Goal: Task Accomplishment & Management: Use online tool/utility

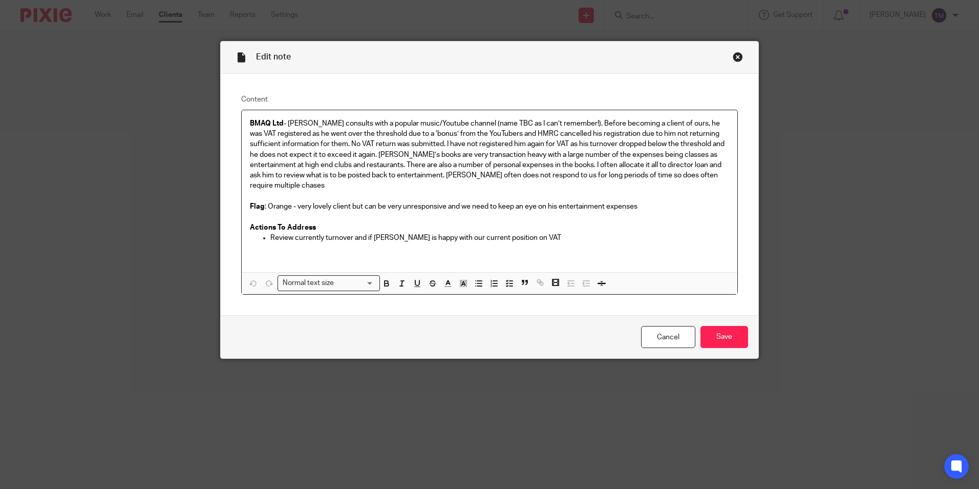
click at [733, 56] on div "Close this dialog window" at bounding box center [738, 57] width 10 height 10
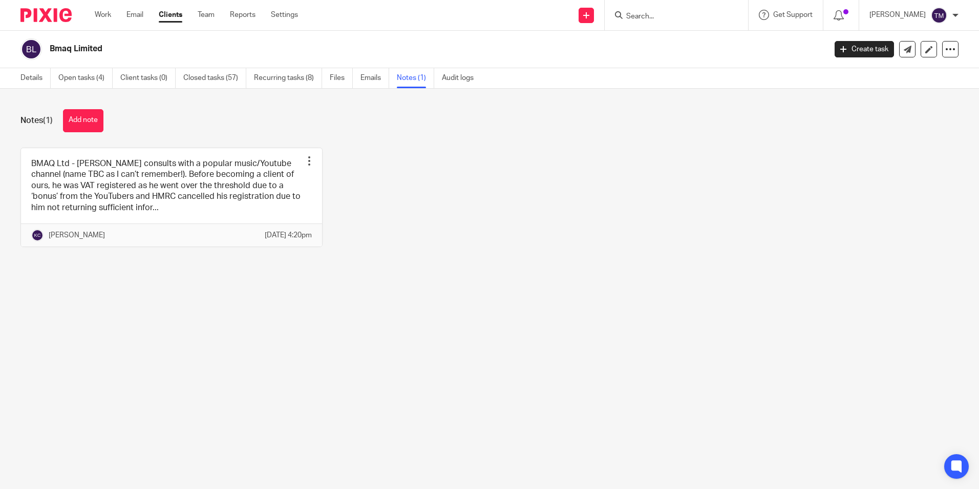
click at [667, 15] on input "Search" at bounding box center [671, 16] width 92 height 9
type input "hab"
click at [679, 49] on link at bounding box center [709, 44] width 173 height 24
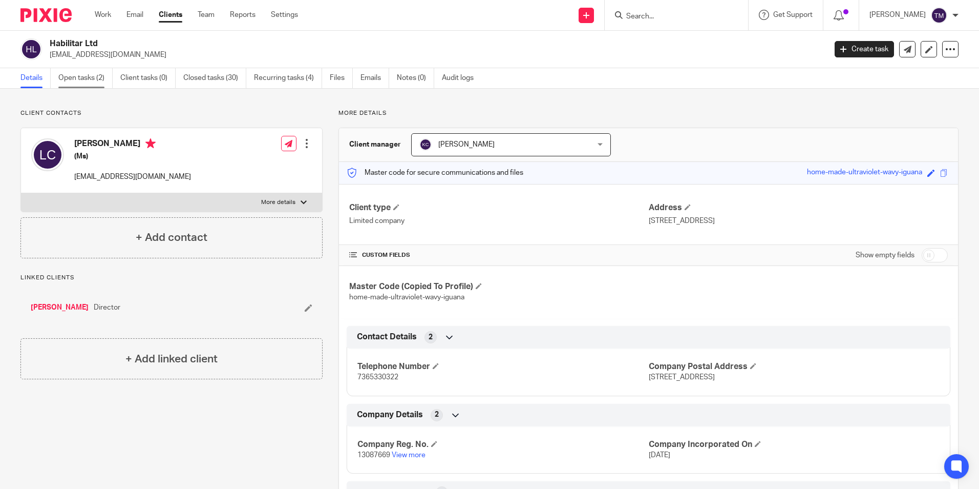
click at [93, 77] on link "Open tasks (2)" at bounding box center [85, 78] width 54 height 20
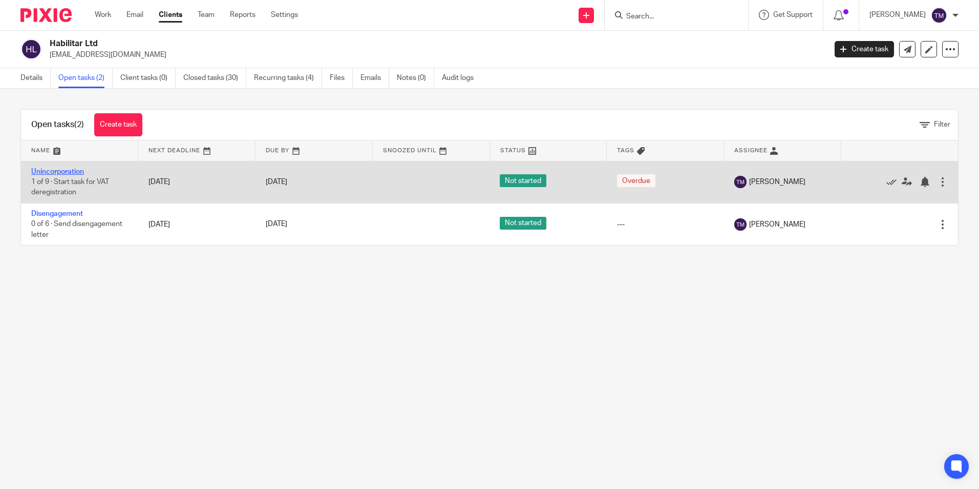
click at [79, 170] on link "Unincorporation" at bounding box center [57, 171] width 53 height 7
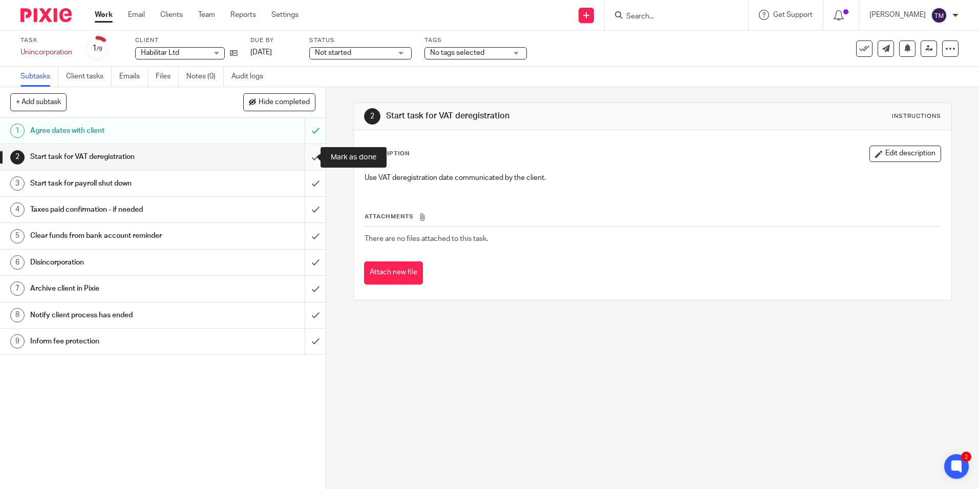
click at [304, 154] on input "submit" at bounding box center [163, 157] width 326 height 26
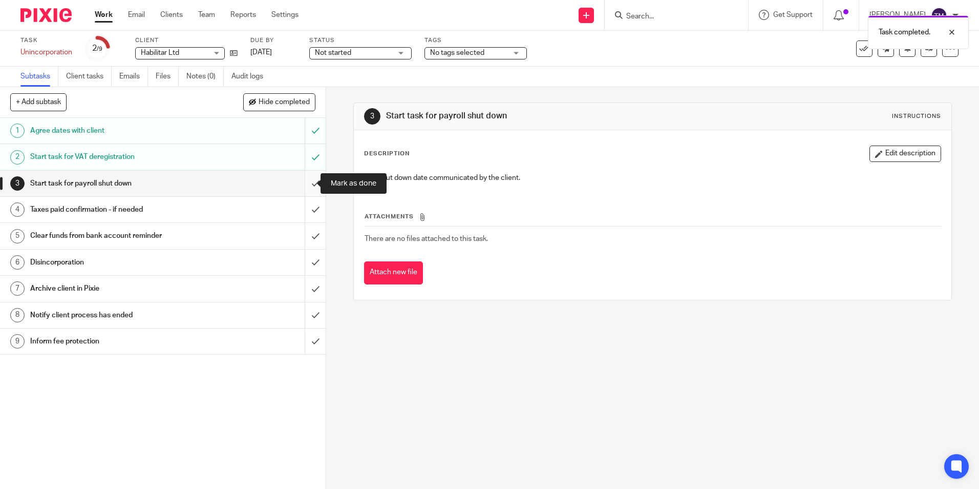
click at [303, 182] on input "submit" at bounding box center [163, 184] width 326 height 26
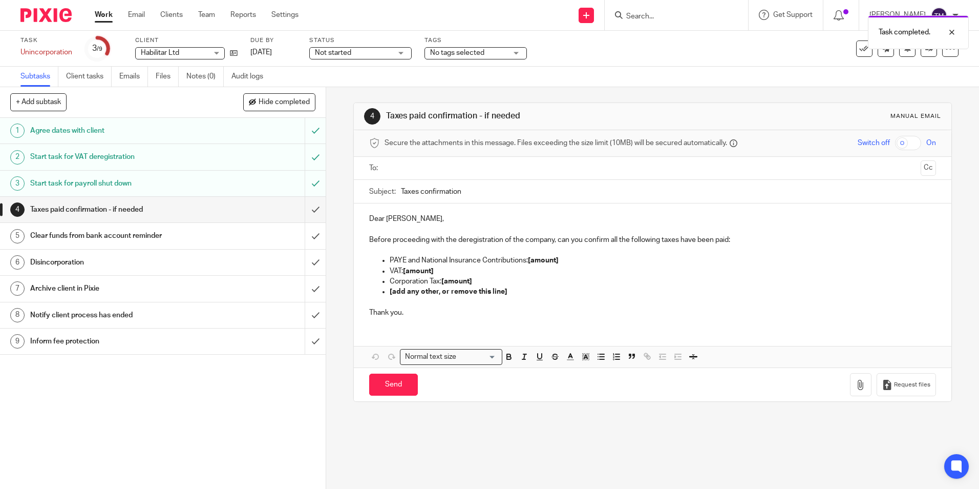
click at [392, 166] on input "text" at bounding box center [652, 168] width 528 height 12
click at [509, 292] on p "[add any other, or remove this line]" at bounding box center [663, 293] width 546 height 10
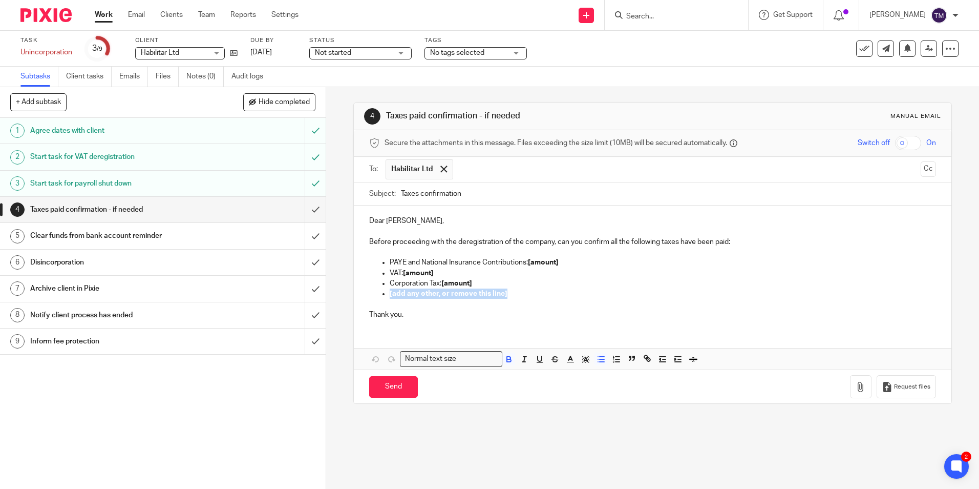
drag, startPoint x: 506, startPoint y: 291, endPoint x: 377, endPoint y: 296, distance: 129.7
click at [377, 296] on ul "PAYE and National Insurance Contributions: [amount] VAT: [amount] Corporation T…" at bounding box center [652, 277] width 566 height 41
click at [441, 169] on span at bounding box center [443, 168] width 7 height 7
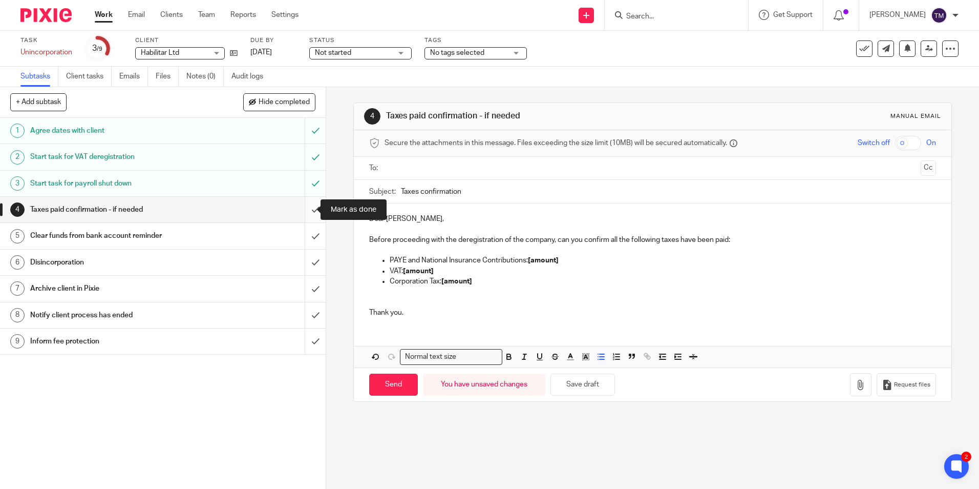
click at [309, 209] on input "submit" at bounding box center [163, 210] width 326 height 26
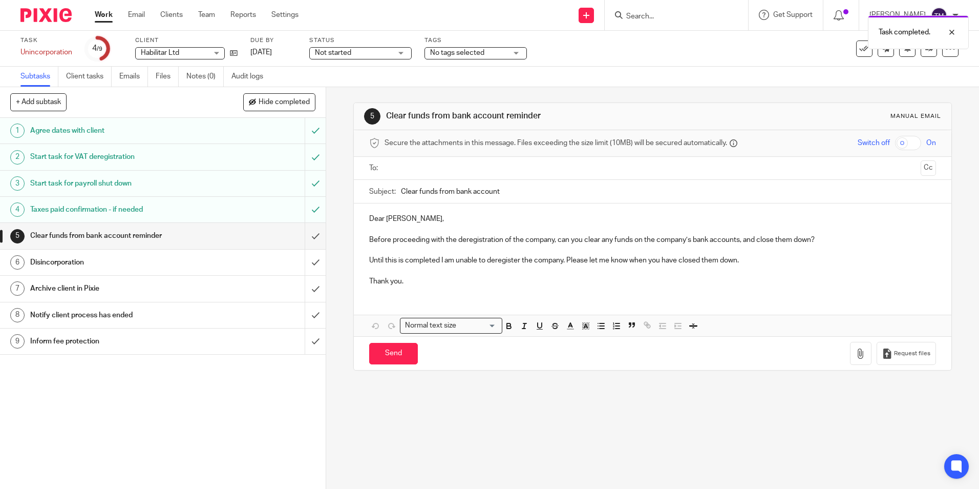
click at [394, 165] on input "text" at bounding box center [652, 168] width 528 height 12
click at [396, 353] on input "Send" at bounding box center [393, 356] width 49 height 22
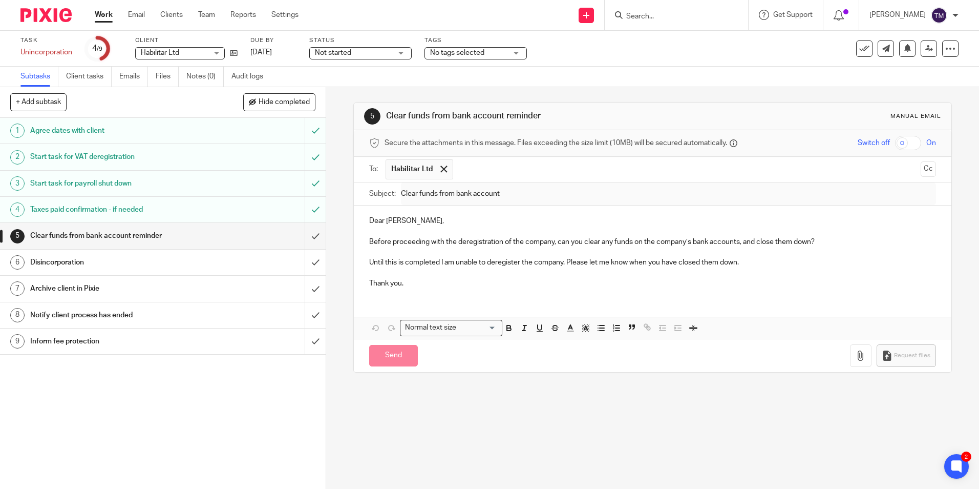
type input "Sent"
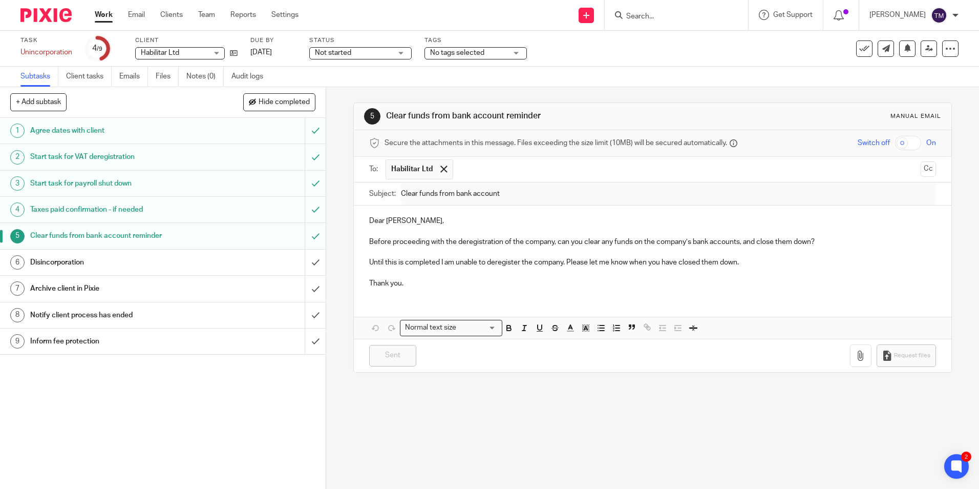
click at [646, 16] on input "Search" at bounding box center [671, 16] width 92 height 9
type input "big"
click at [168, 15] on link "Clients" at bounding box center [171, 15] width 23 height 10
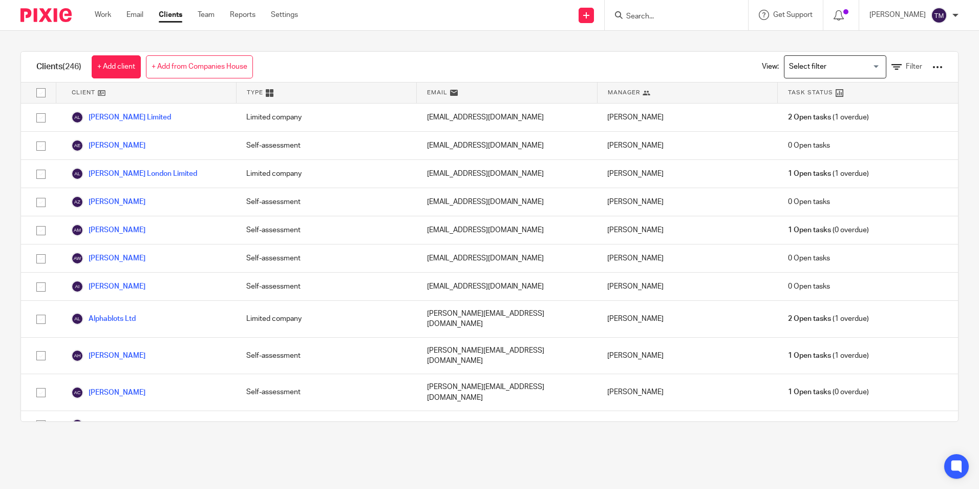
click at [684, 13] on input "Search" at bounding box center [671, 16] width 92 height 9
click at [906, 64] on span "Filter" at bounding box center [914, 66] width 16 height 7
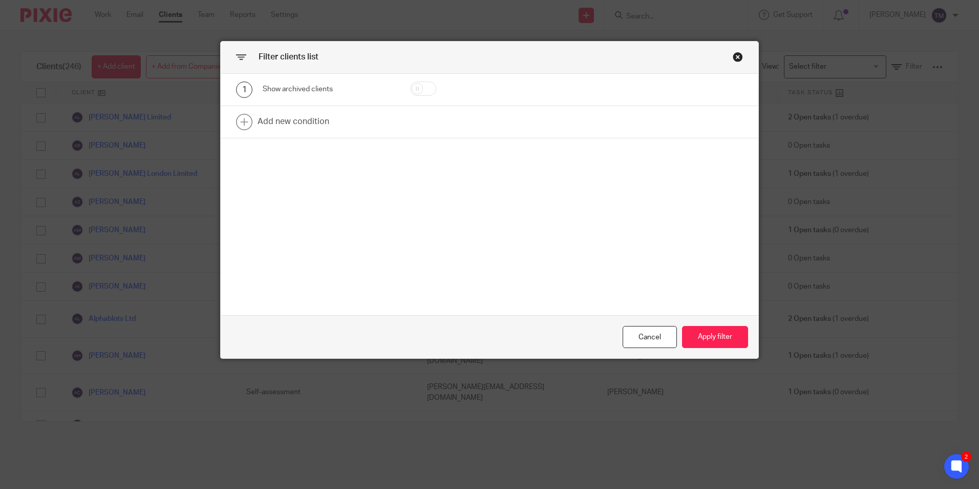
click at [421, 88] on input "checkbox" at bounding box center [423, 88] width 26 height 14
checkbox input "true"
click at [713, 334] on button "Apply filter" at bounding box center [715, 337] width 66 height 22
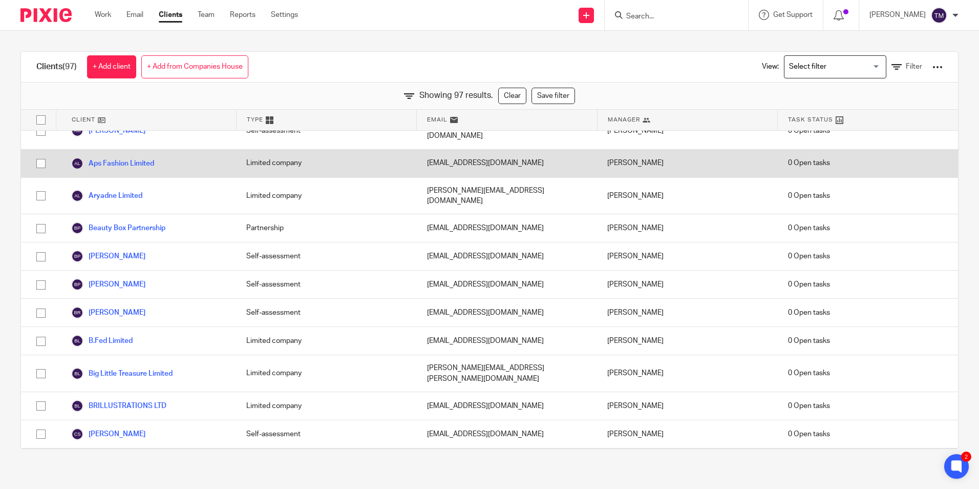
scroll to position [154, 0]
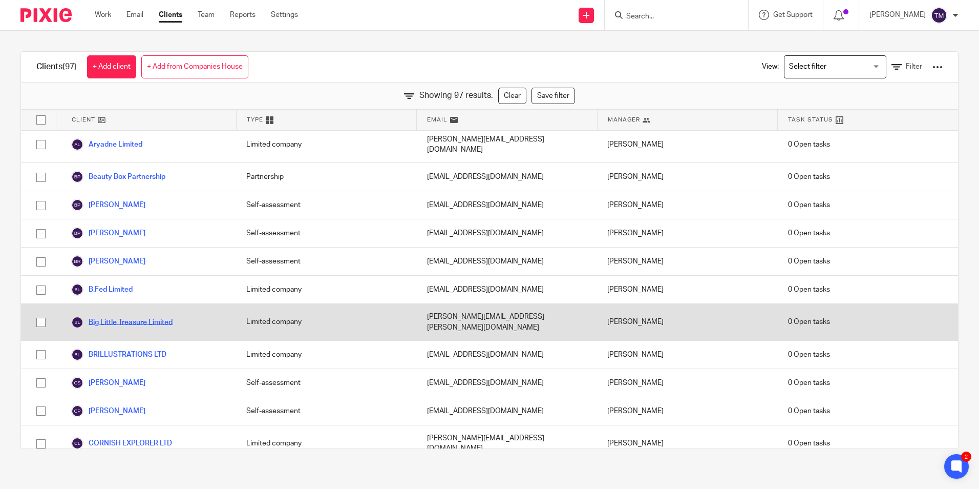
click at [171, 316] on link "Big Little Treasure Limited" at bounding box center [121, 322] width 101 height 12
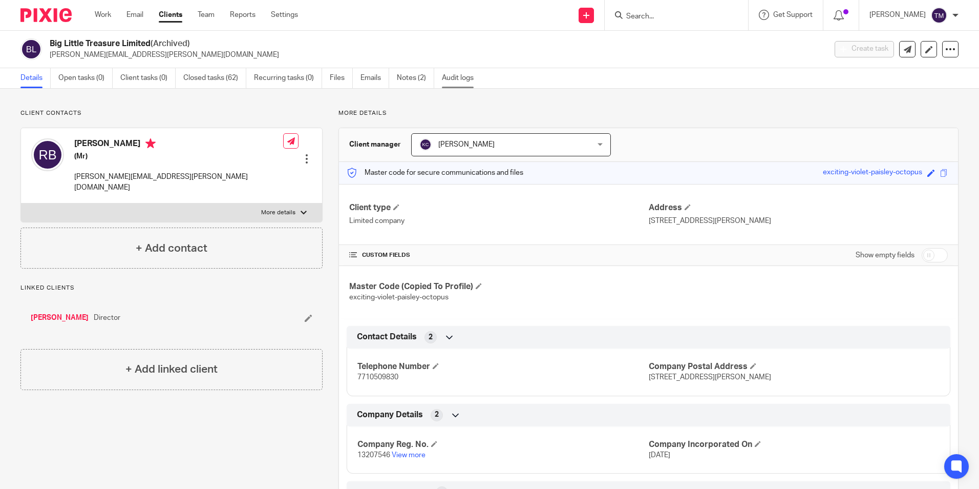
click at [453, 70] on link "Audit logs" at bounding box center [461, 78] width 39 height 20
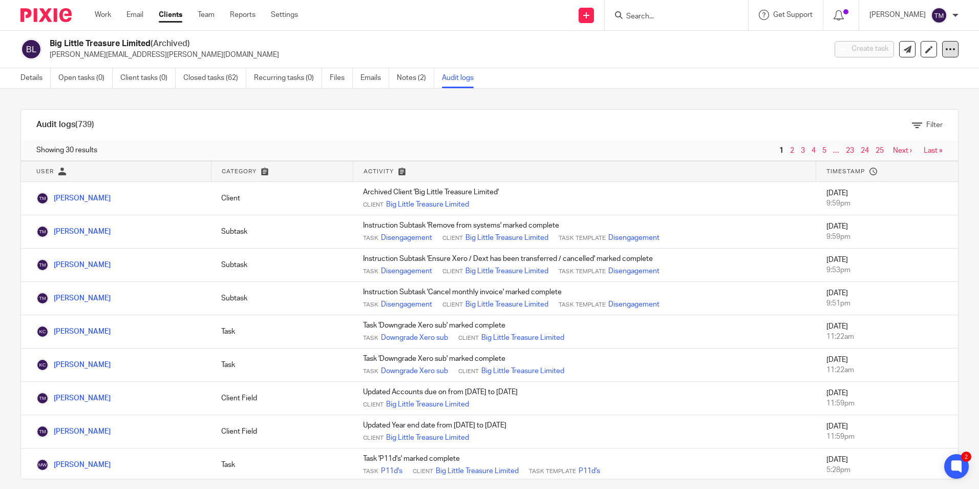
click at [945, 52] on icon at bounding box center [950, 49] width 10 height 10
click at [894, 115] on button "Unarchive client" at bounding box center [886, 119] width 113 height 13
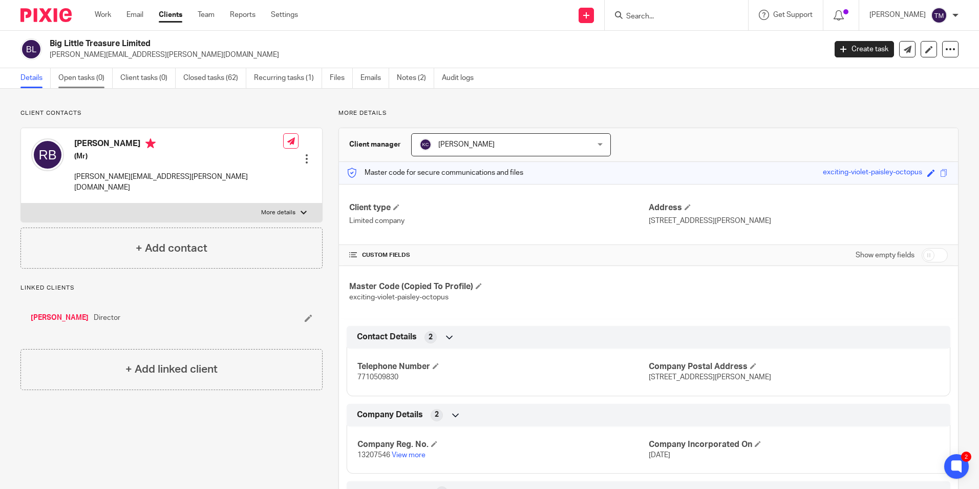
click at [96, 79] on link "Open tasks (0)" at bounding box center [85, 78] width 54 height 20
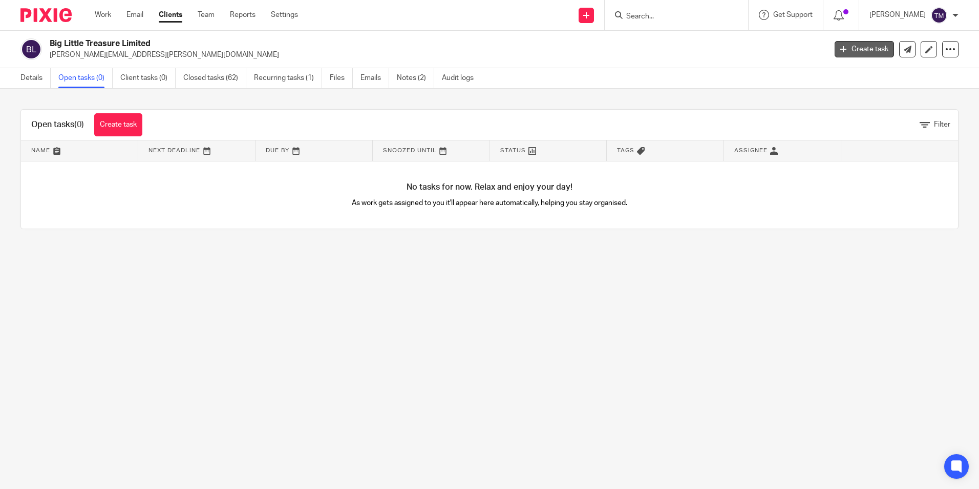
click at [840, 51] on icon at bounding box center [843, 49] width 6 height 6
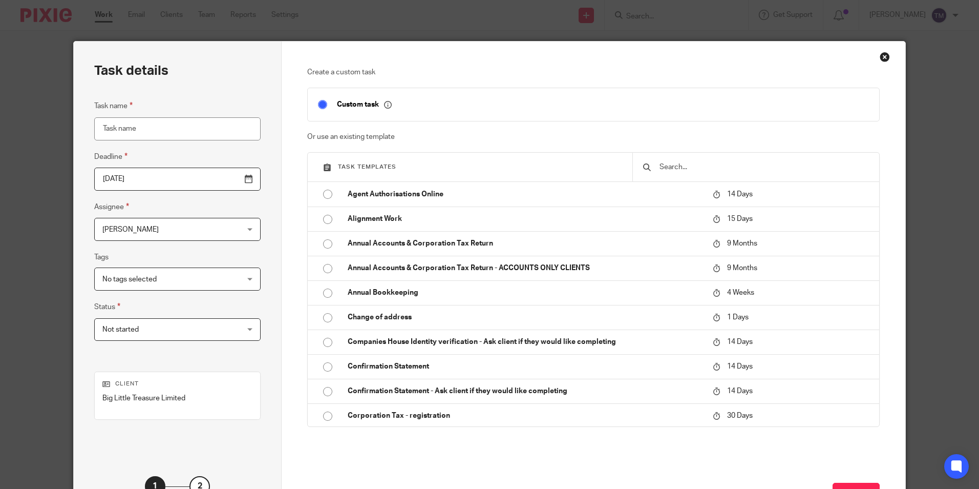
click at [680, 169] on input "text" at bounding box center [764, 166] width 210 height 11
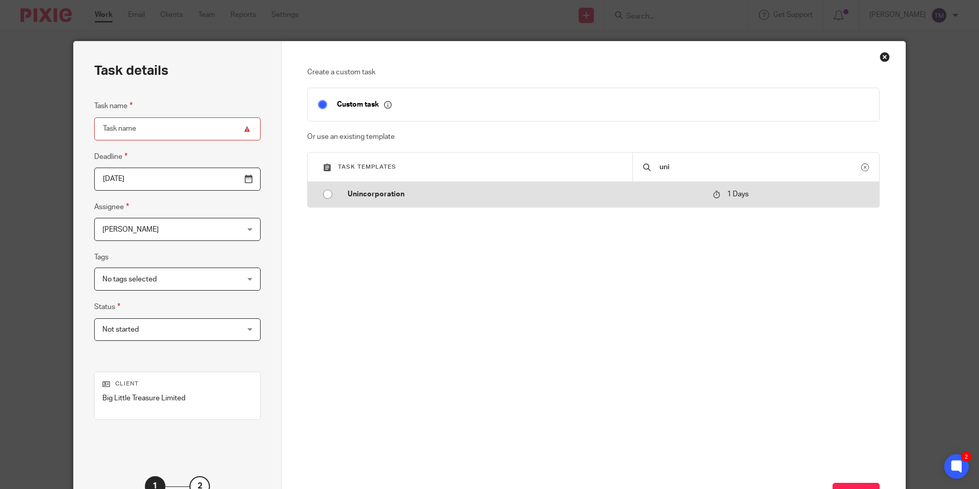
type input "uni"
click at [323, 194] on input "radio" at bounding box center [327, 193] width 19 height 19
type input "2025-09-17"
type input "Unincorporation"
checkbox input "false"
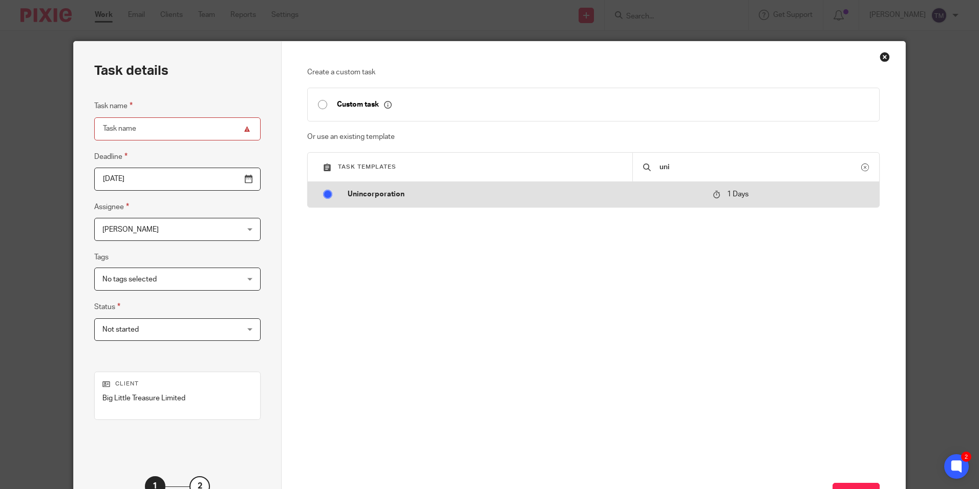
radio input "false"
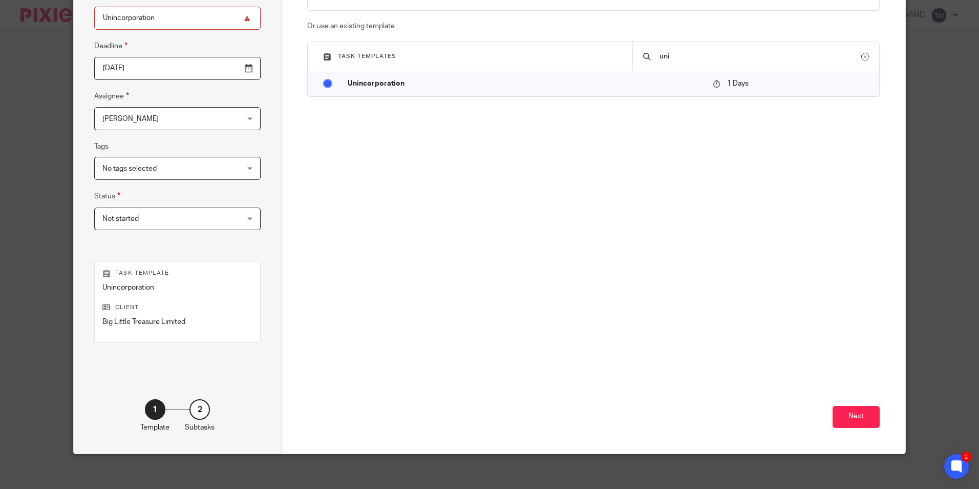
scroll to position [117, 0]
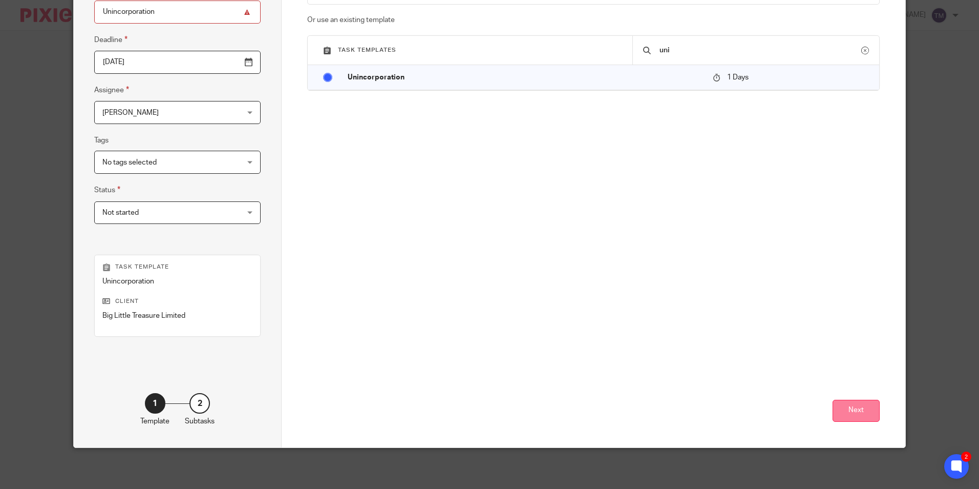
click at [860, 412] on button "Next" at bounding box center [856, 410] width 47 height 22
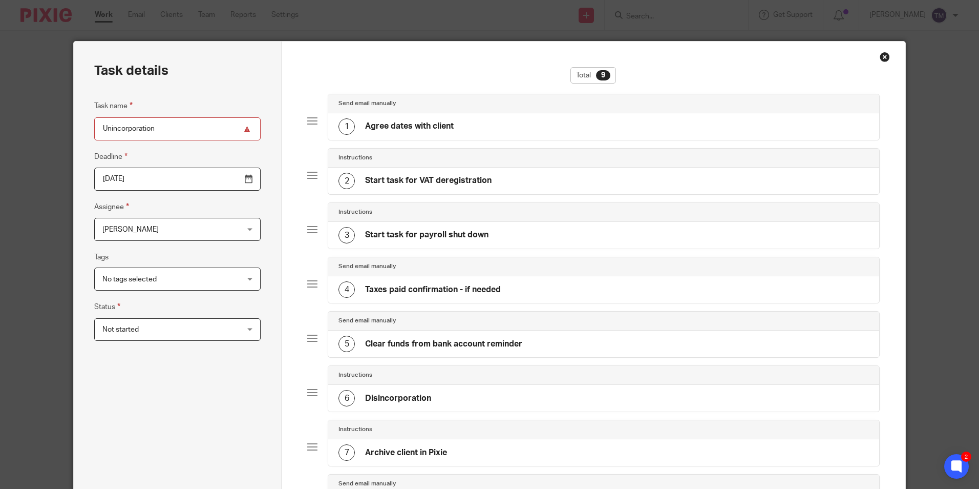
scroll to position [249, 0]
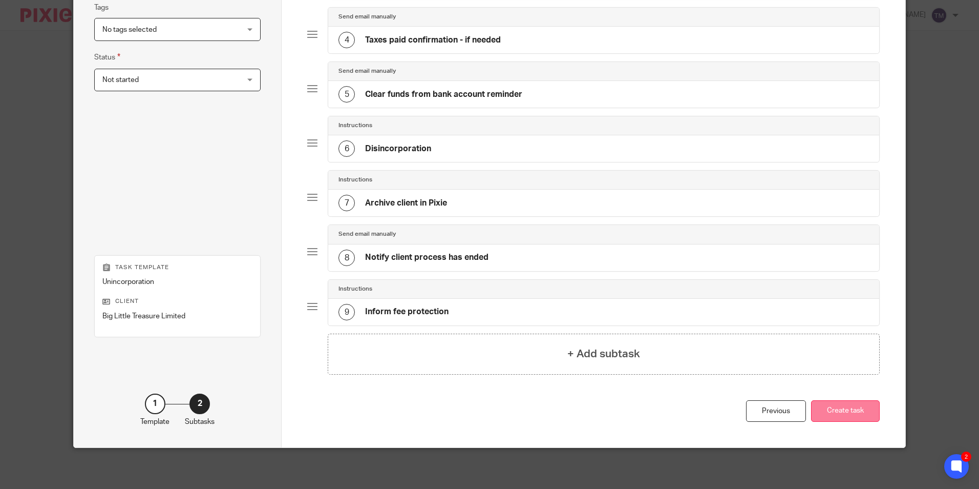
click at [846, 413] on button "Create task" at bounding box center [845, 411] width 69 height 22
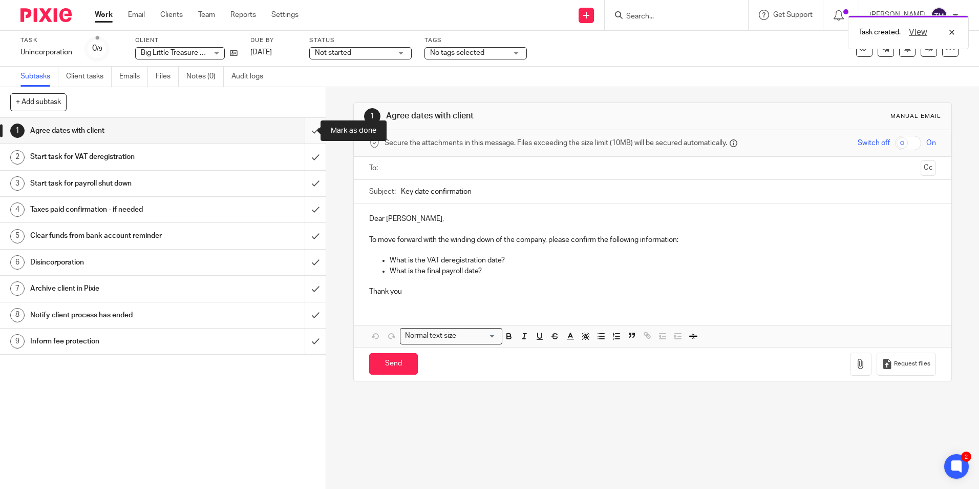
click at [302, 129] on input "submit" at bounding box center [163, 131] width 326 height 26
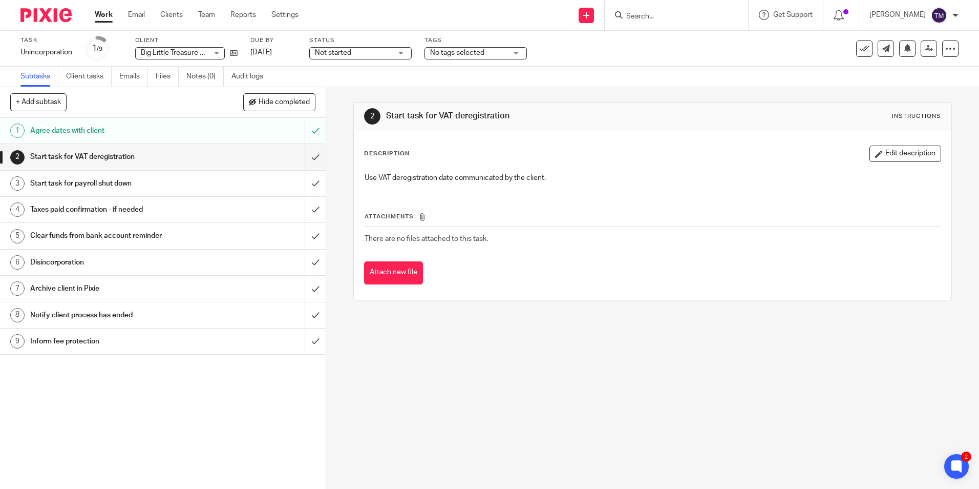
click at [159, 182] on h1 "Start task for payroll shut down" at bounding box center [118, 183] width 176 height 15
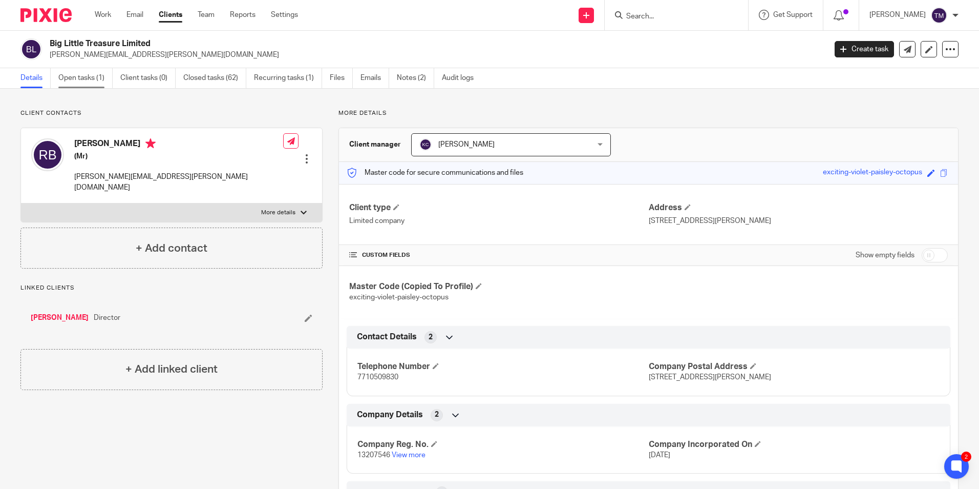
click at [86, 82] on link "Open tasks (1)" at bounding box center [85, 78] width 54 height 20
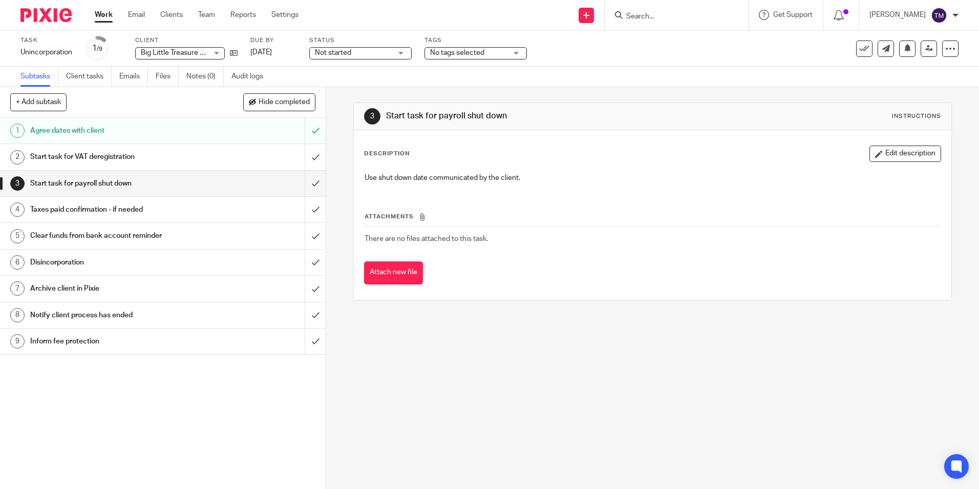
click at [161, 167] on link "2 Start task for VAT deregistration" at bounding box center [152, 157] width 305 height 26
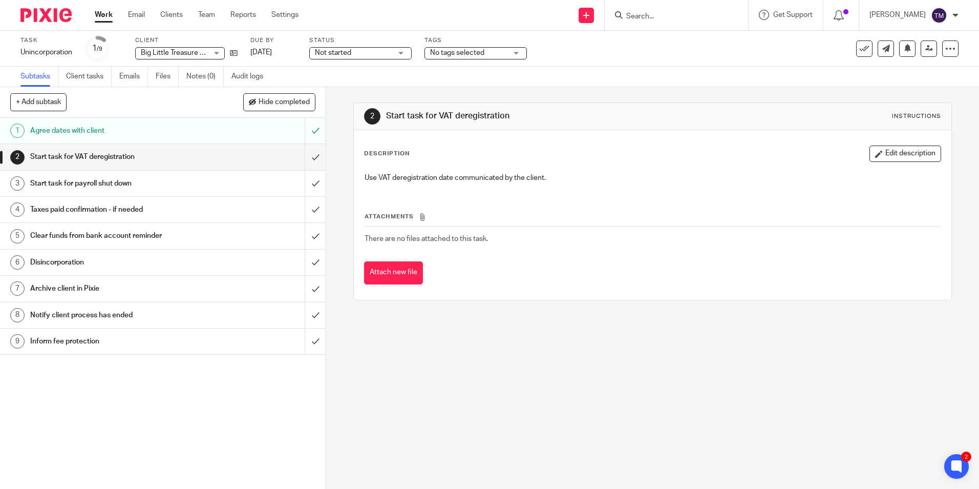
click at [100, 11] on link "Work" at bounding box center [104, 15] width 18 height 10
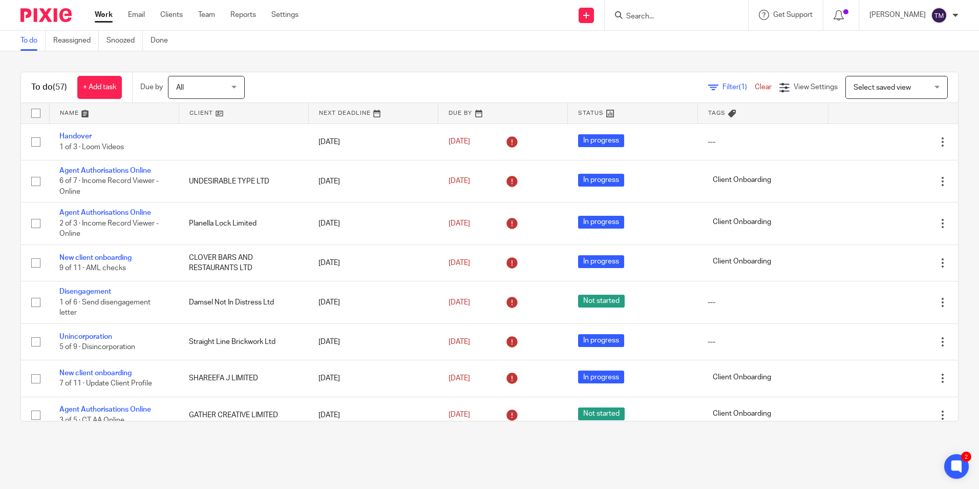
click at [448, 110] on link at bounding box center [502, 113] width 129 height 20
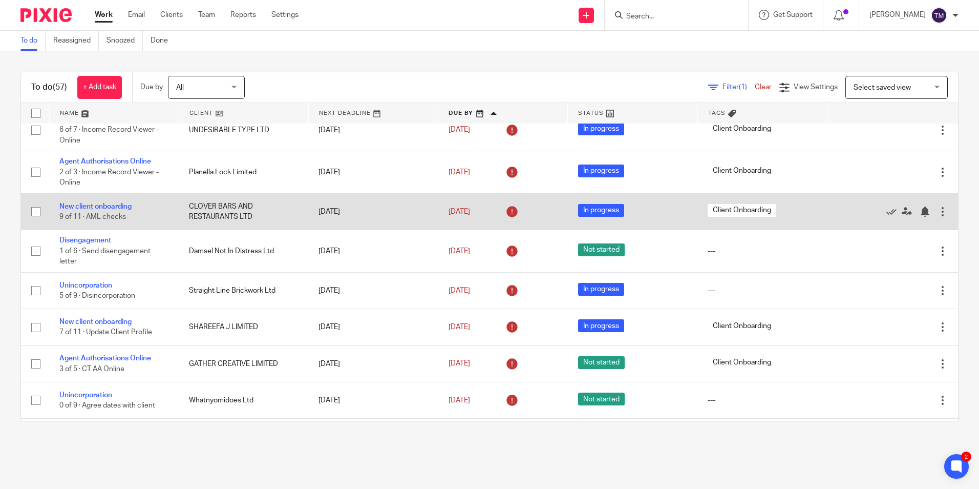
scroll to position [102, 0]
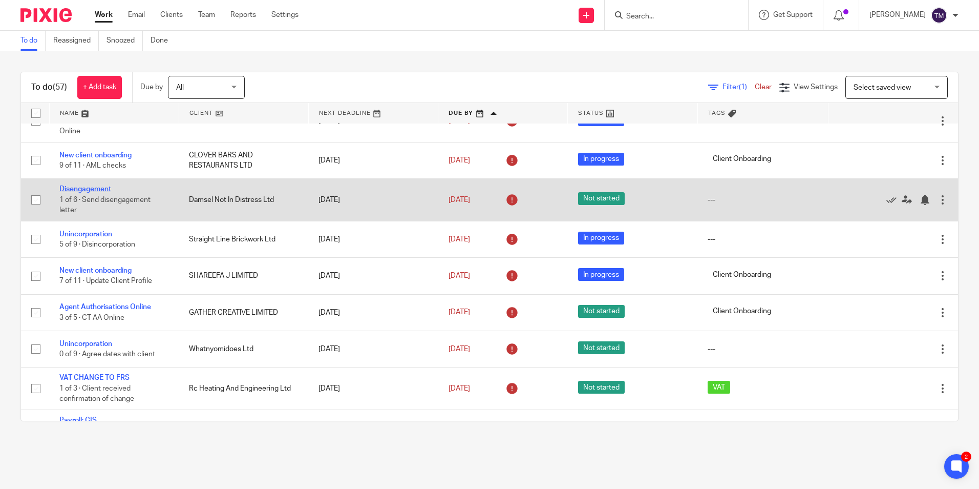
click at [98, 187] on link "Disengagement" at bounding box center [85, 188] width 52 height 7
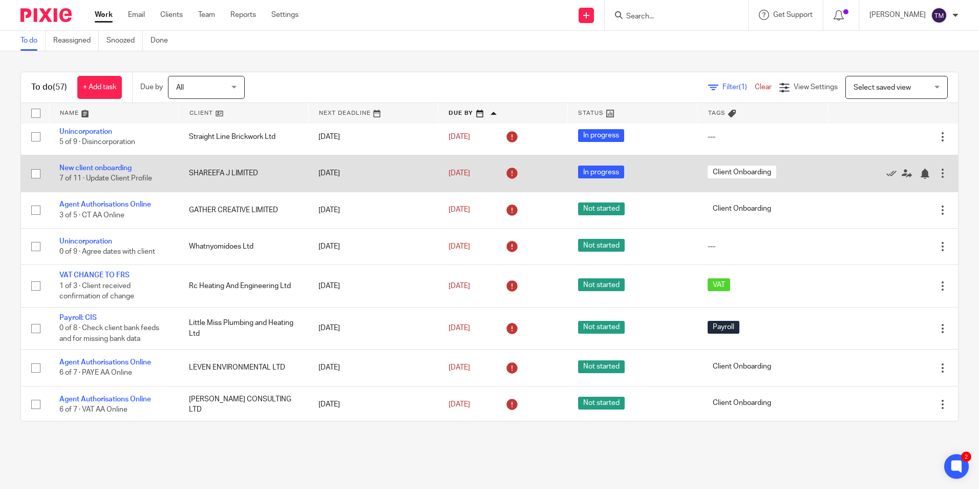
scroll to position [256, 0]
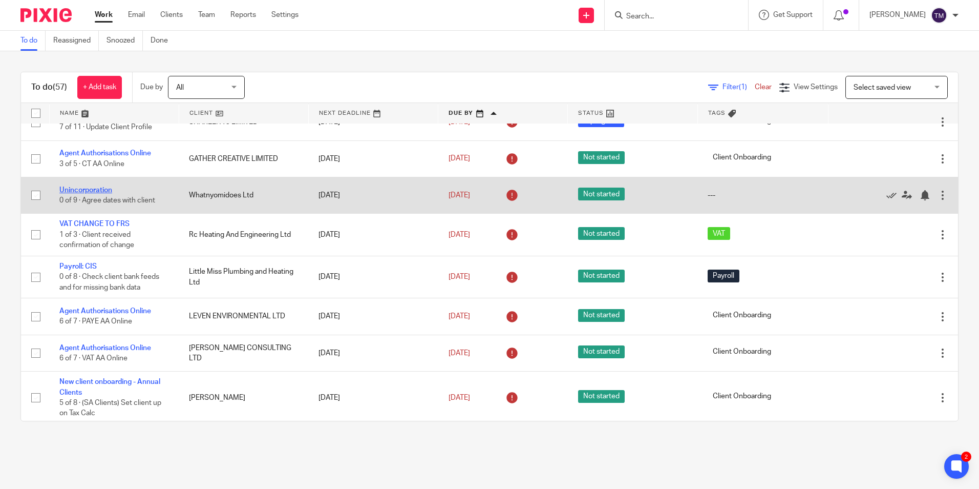
click at [100, 187] on link "Unincorporation" at bounding box center [85, 189] width 53 height 7
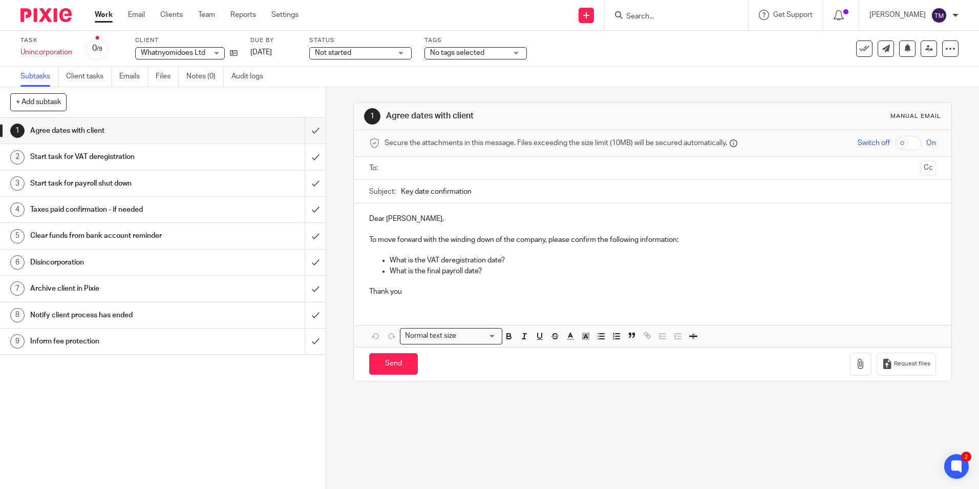
click at [660, 14] on input "Search" at bounding box center [671, 16] width 92 height 9
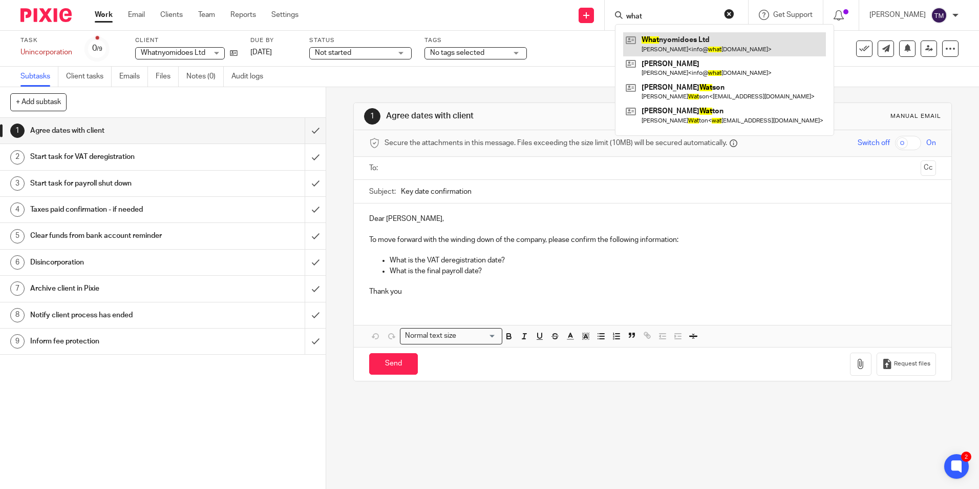
type input "what"
click at [725, 38] on link at bounding box center [724, 44] width 203 height 24
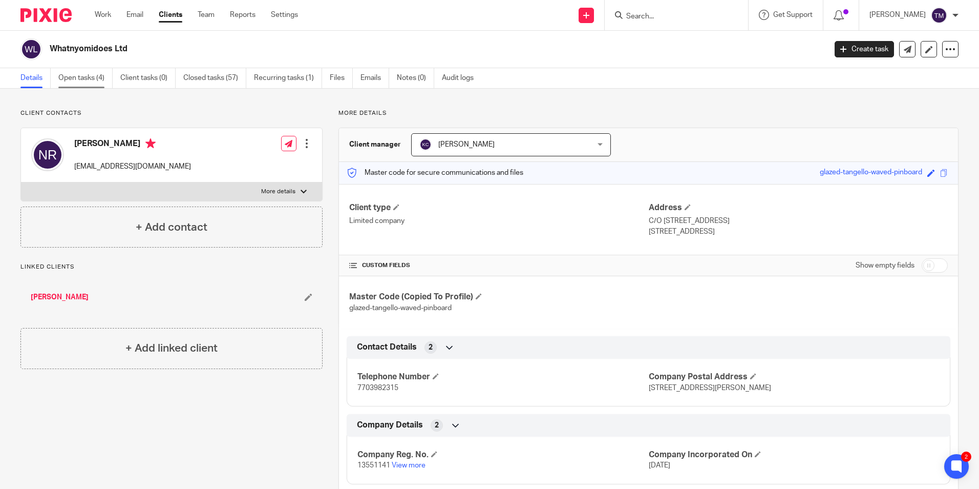
click at [93, 77] on link "Open tasks (4)" at bounding box center [85, 78] width 54 height 20
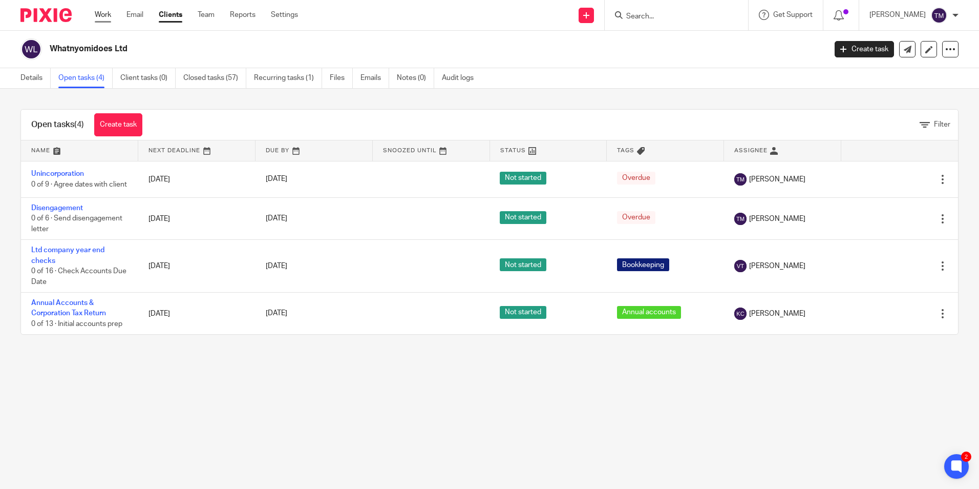
click at [103, 13] on link "Work" at bounding box center [103, 15] width 16 height 10
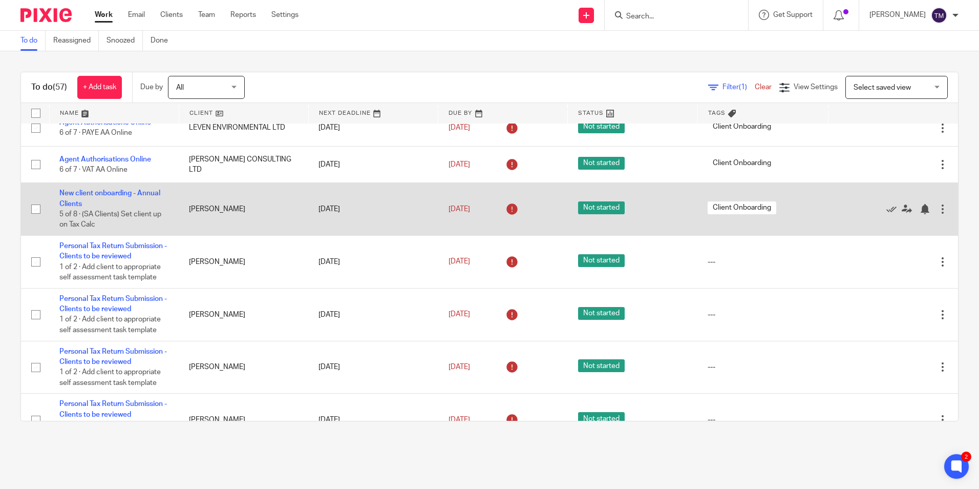
scroll to position [461, 0]
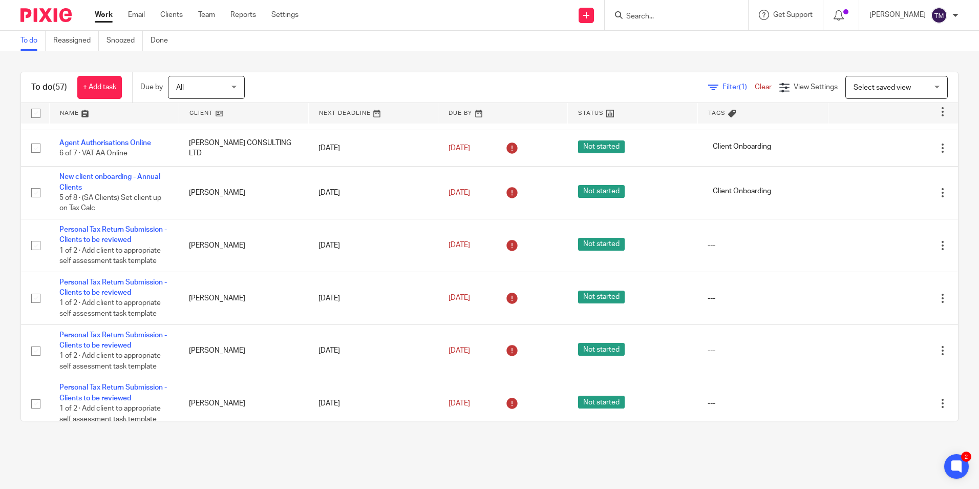
click at [34, 15] on img at bounding box center [45, 15] width 51 height 14
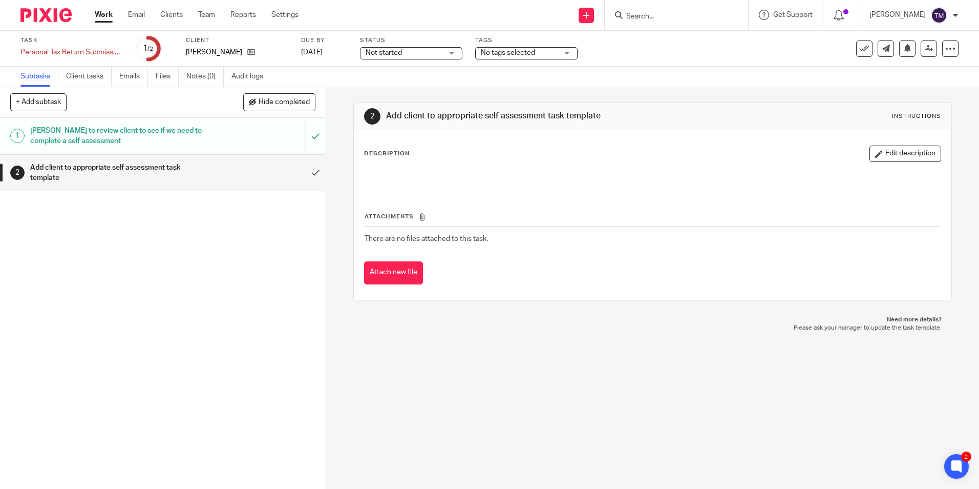
click at [662, 13] on input "Search" at bounding box center [671, 16] width 92 height 9
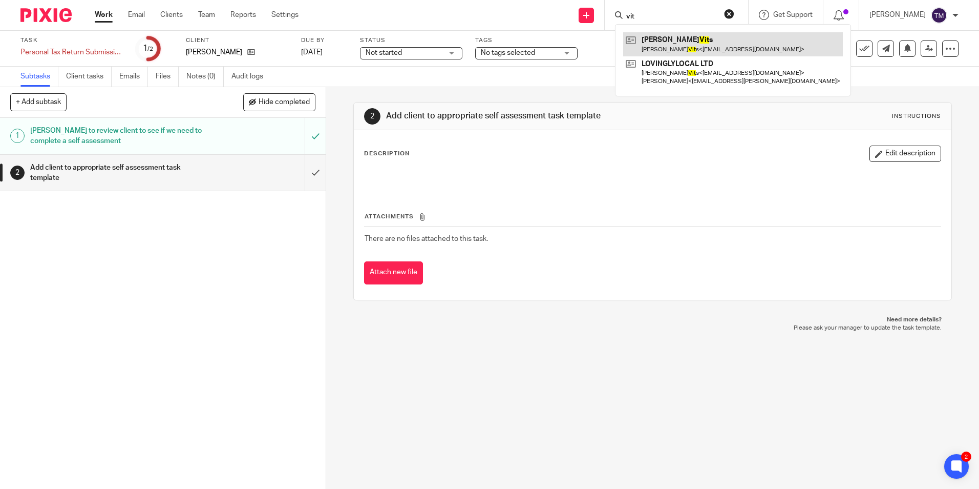
type input "vit"
click at [257, 79] on link "Audit logs" at bounding box center [250, 77] width 39 height 20
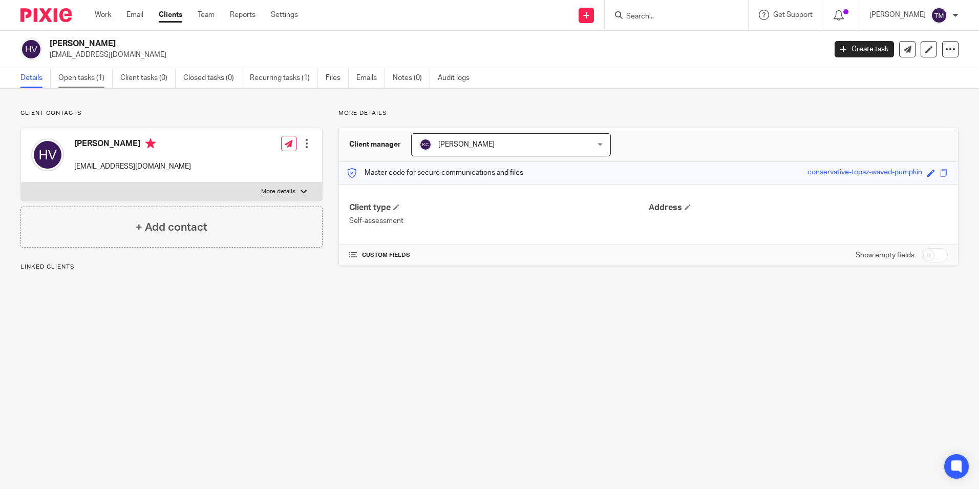
click at [75, 79] on link "Open tasks (1)" at bounding box center [85, 78] width 54 height 20
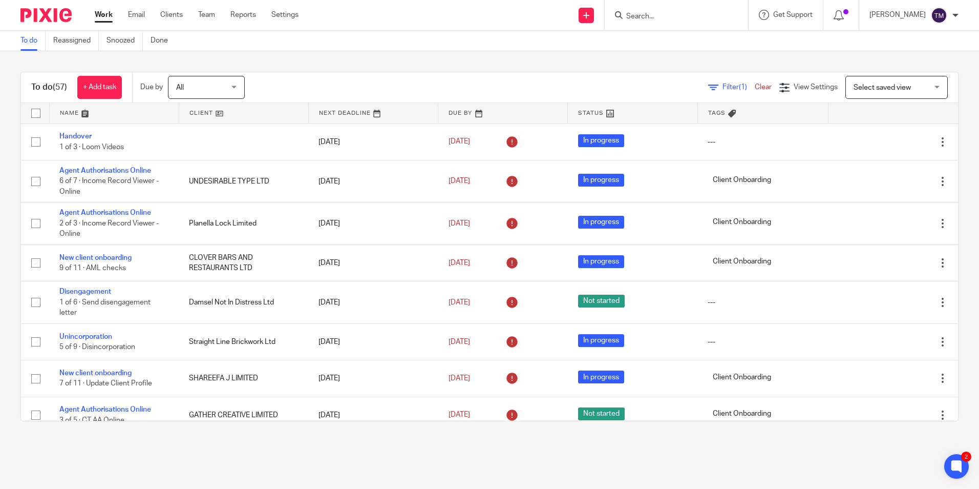
click at [669, 11] on form at bounding box center [679, 15] width 109 height 13
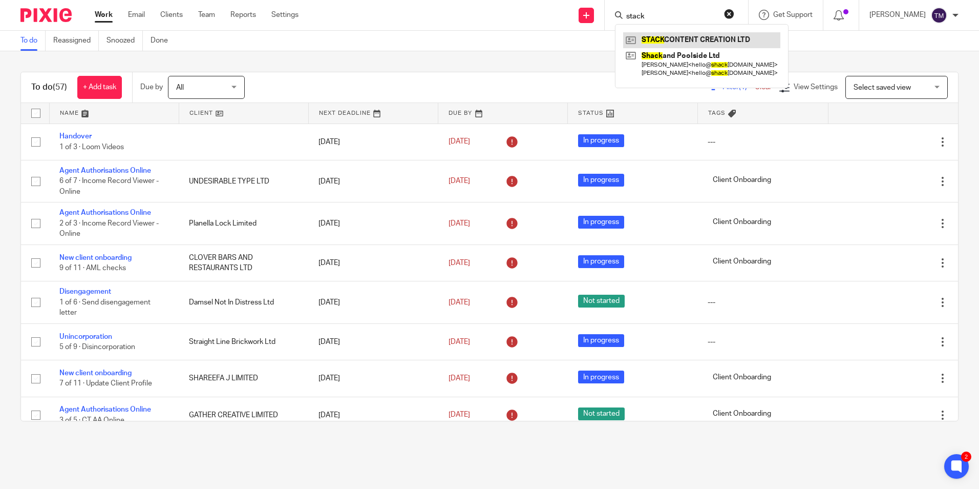
type input "stack"
click at [678, 35] on link at bounding box center [701, 39] width 157 height 15
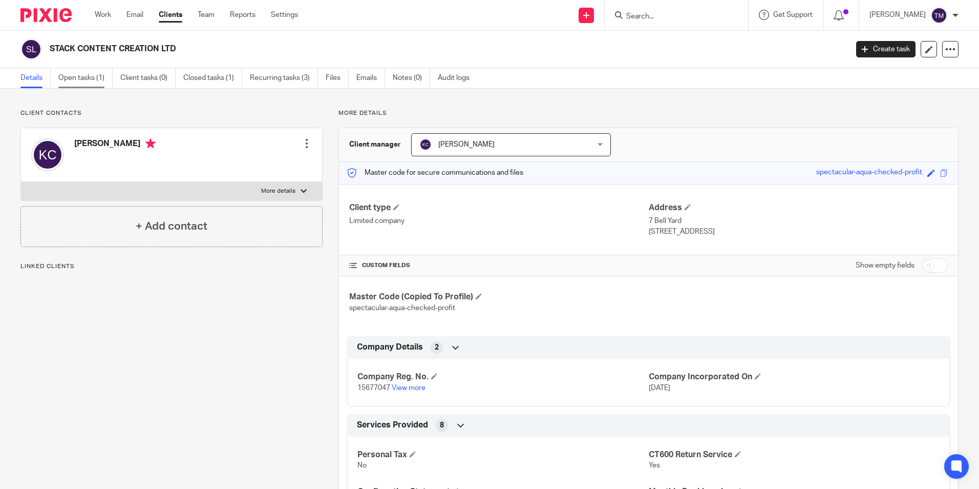
click at [102, 79] on link "Open tasks (1)" at bounding box center [85, 78] width 54 height 20
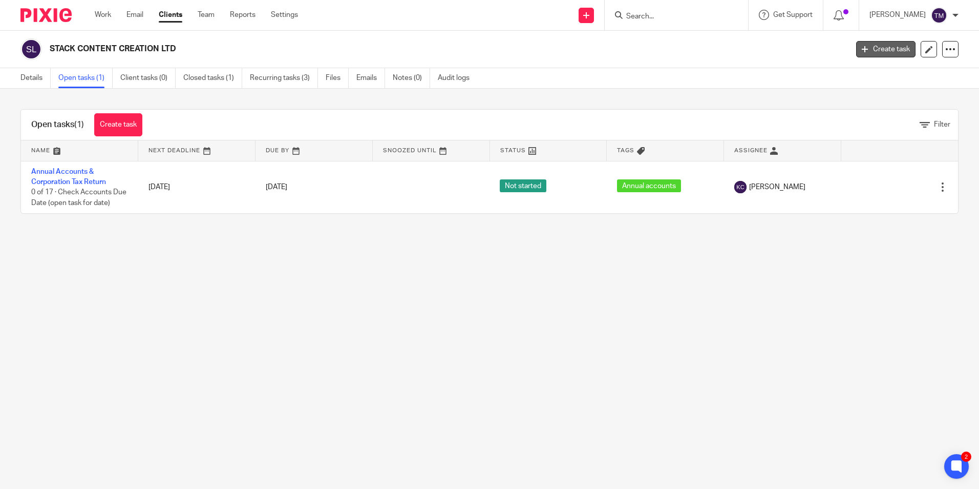
click at [863, 52] on link "Create task" at bounding box center [885, 49] width 59 height 16
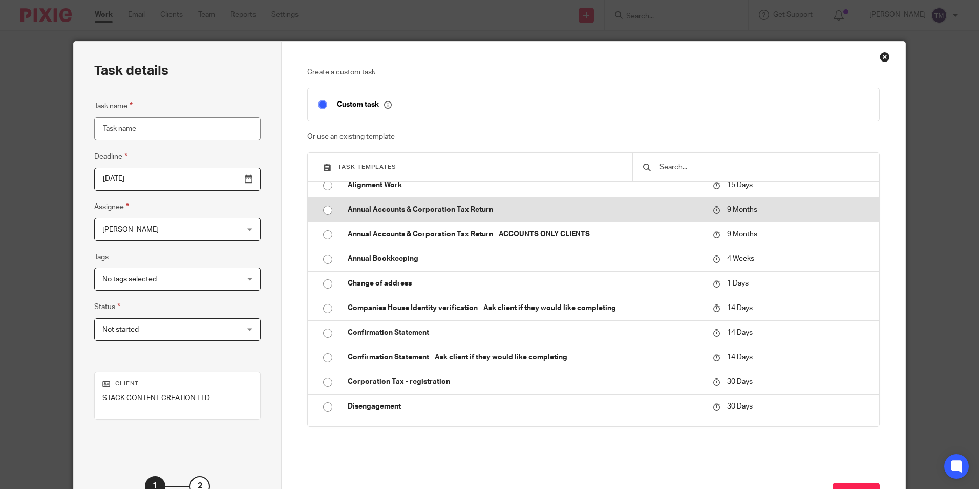
scroll to position [51, 0]
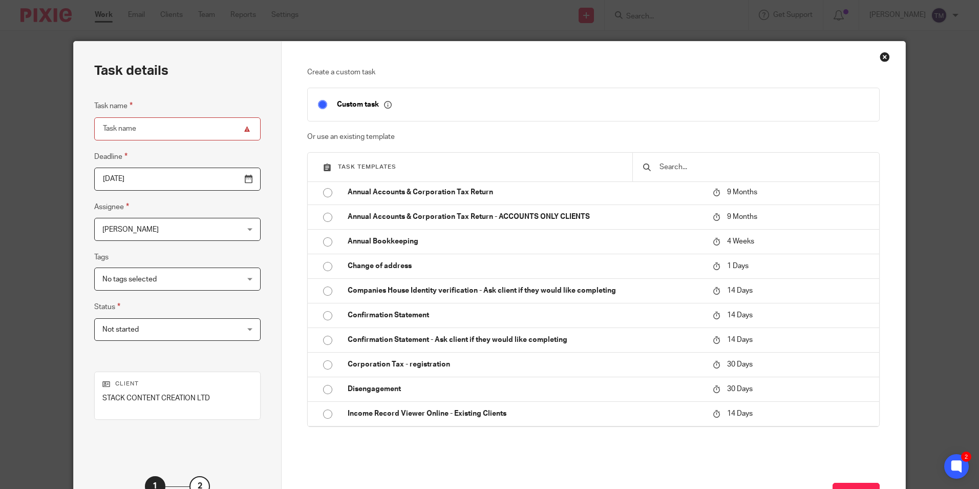
click at [683, 169] on input "text" at bounding box center [764, 166] width 210 height 11
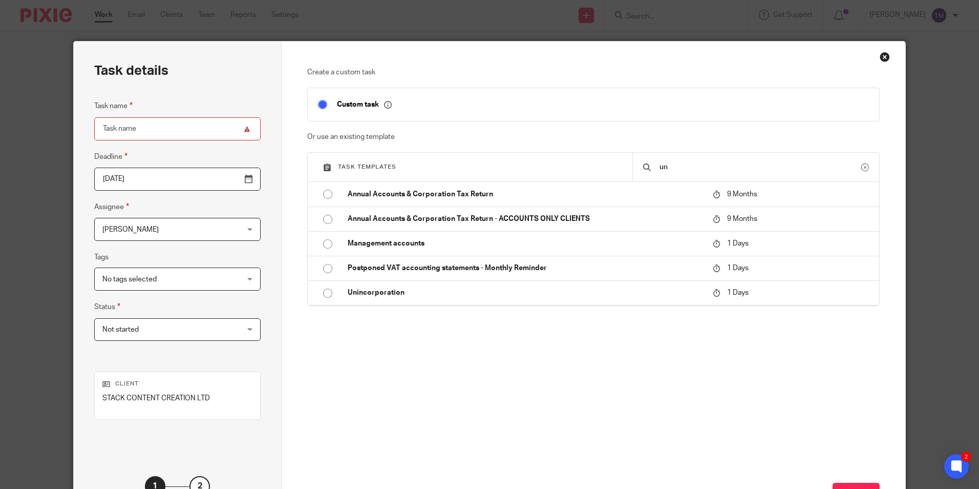
scroll to position [0, 0]
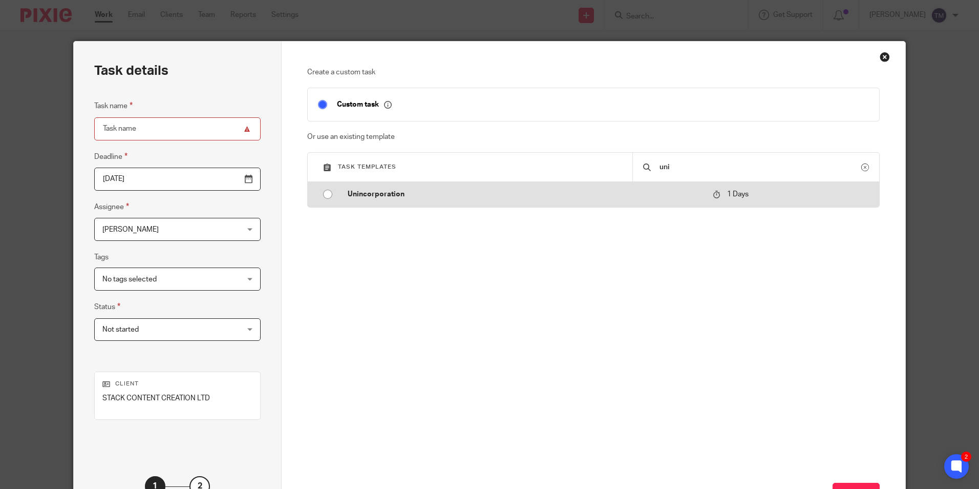
type input "uni"
click at [464, 198] on p "Unincorporation" at bounding box center [525, 194] width 355 height 10
type input "2025-09-17"
type input "Unincorporation"
checkbox input "false"
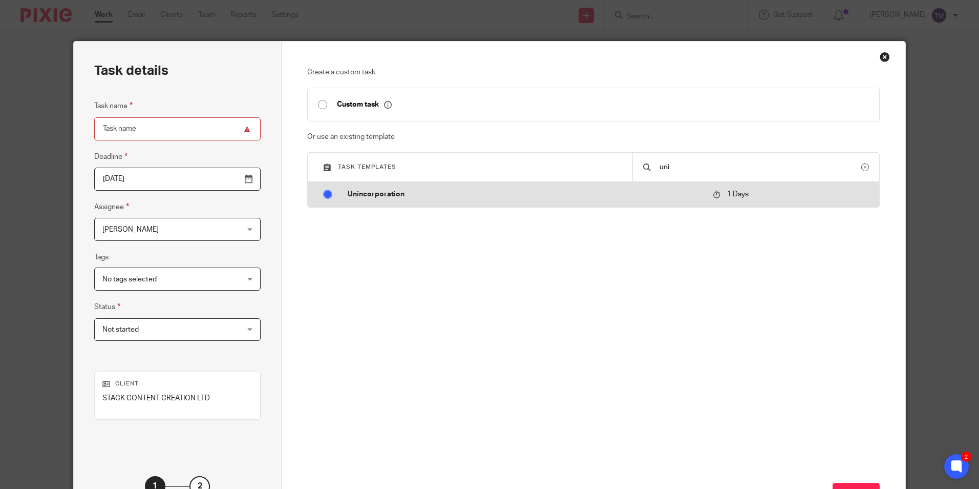
radio input "true"
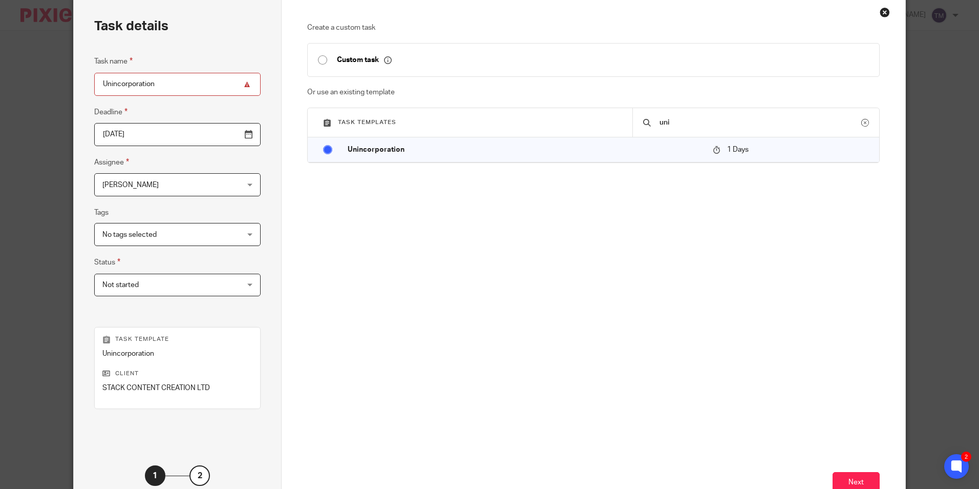
scroll to position [117, 0]
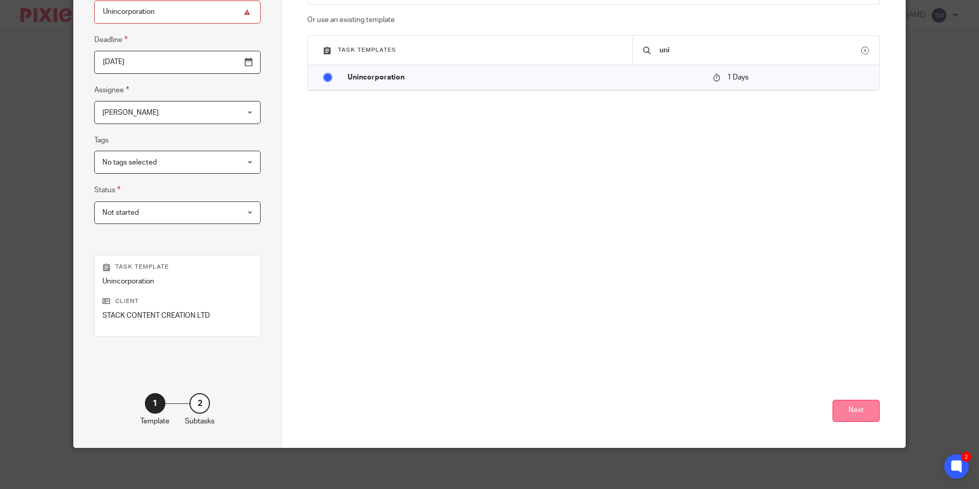
click at [868, 414] on button "Next" at bounding box center [856, 410] width 47 height 22
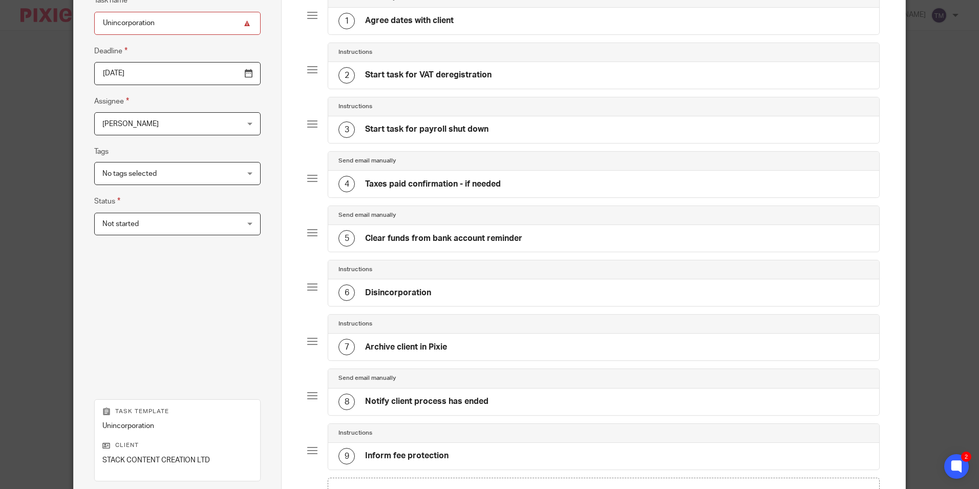
scroll to position [249, 0]
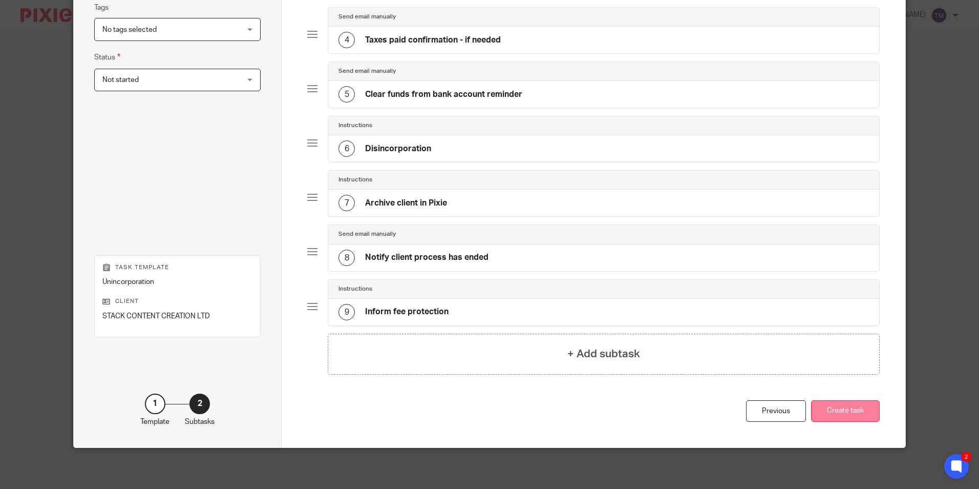
click at [832, 412] on button "Create task" at bounding box center [845, 411] width 69 height 22
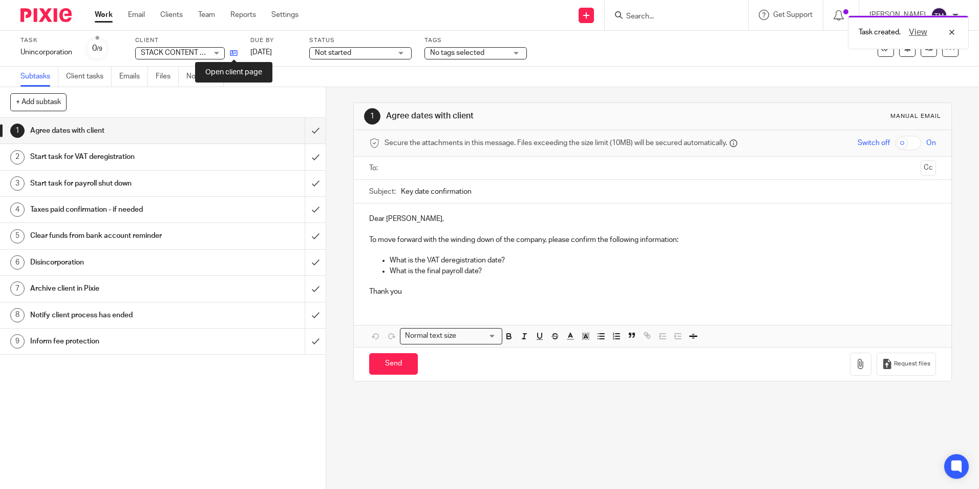
click at [235, 52] on icon at bounding box center [234, 53] width 8 height 8
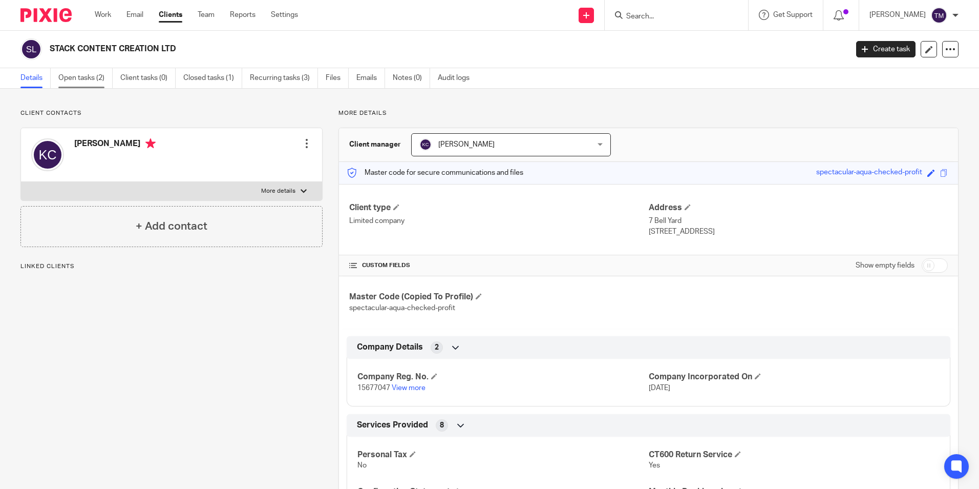
click at [84, 78] on link "Open tasks (2)" at bounding box center [85, 78] width 54 height 20
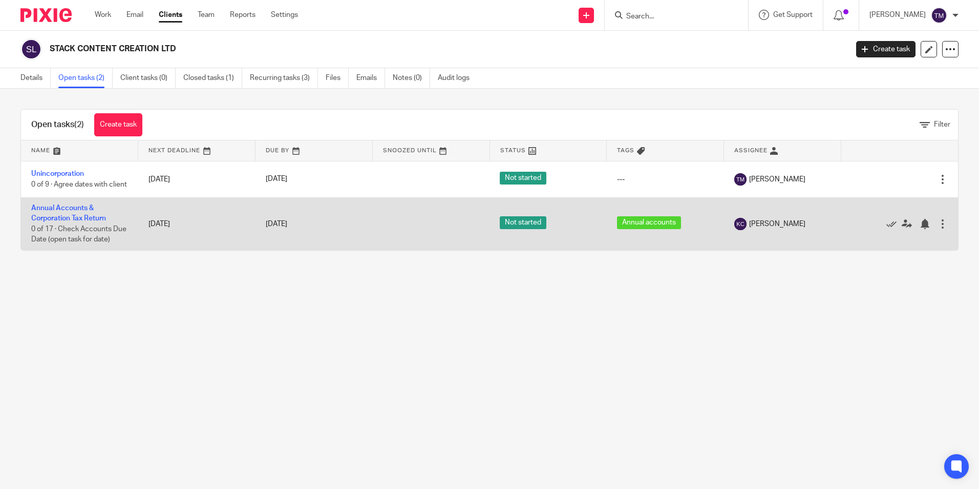
click at [75, 220] on td "Annual Accounts & Corporation Tax Return 0 of 17 · Check Accounts Due Date (ope…" at bounding box center [79, 223] width 117 height 52
click at [77, 211] on link "Annual Accounts & Corporation Tax Return" at bounding box center [68, 212] width 75 height 17
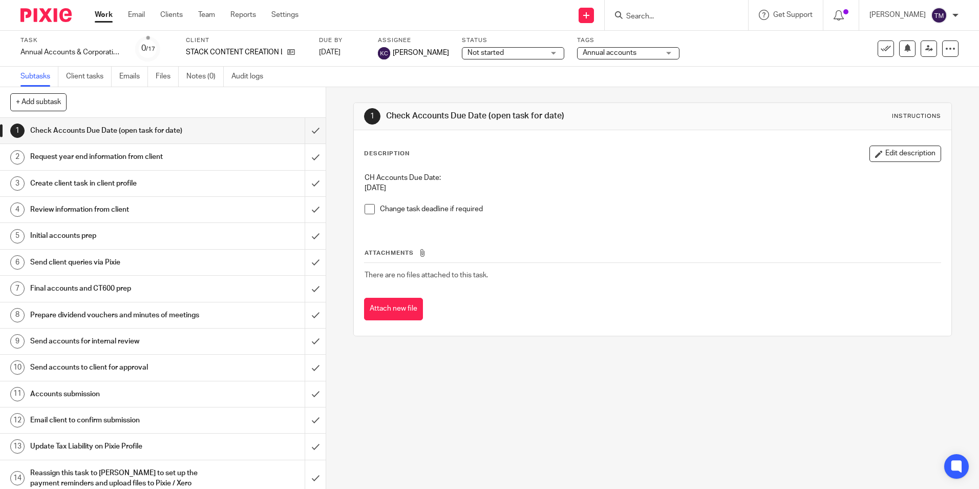
scroll to position [105, 0]
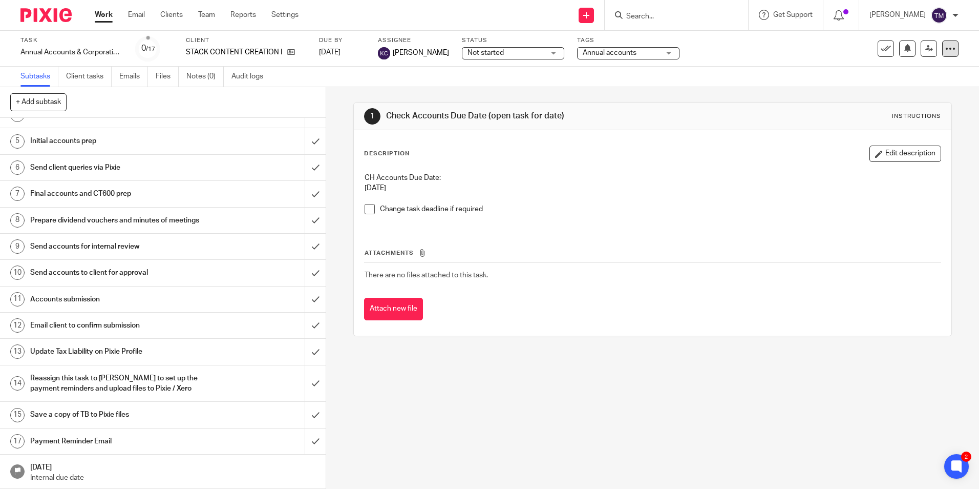
click at [945, 46] on icon at bounding box center [950, 49] width 10 height 10
click at [907, 90] on link "Advanced task editor" at bounding box center [911, 89] width 68 height 7
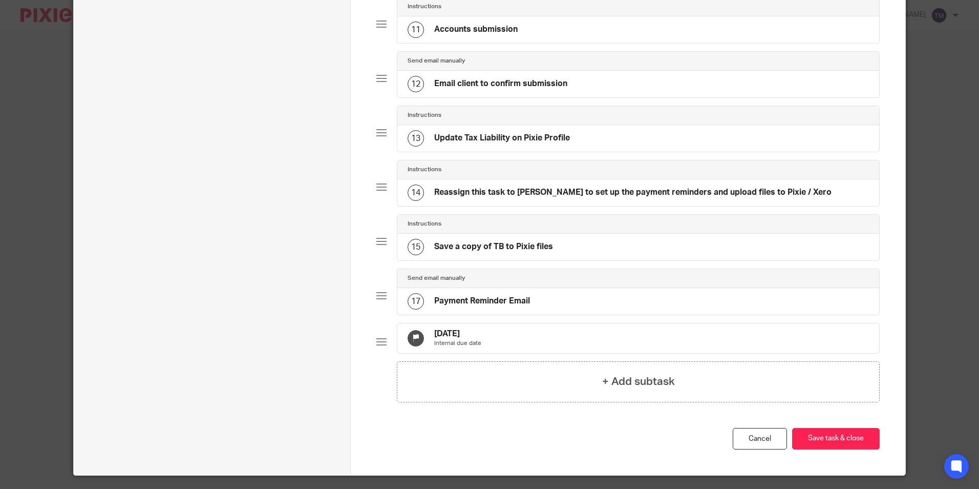
scroll to position [702, 0]
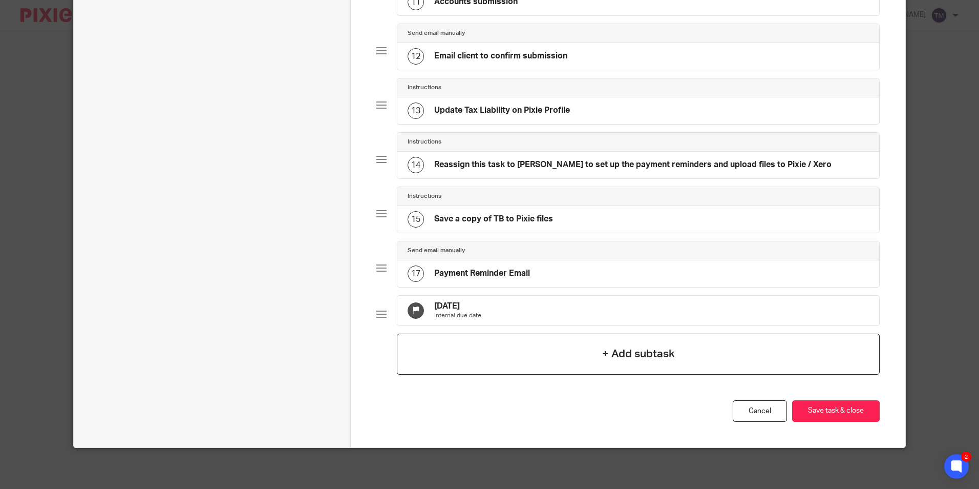
click at [636, 359] on h4 "+ Add subtask" at bounding box center [638, 354] width 73 height 16
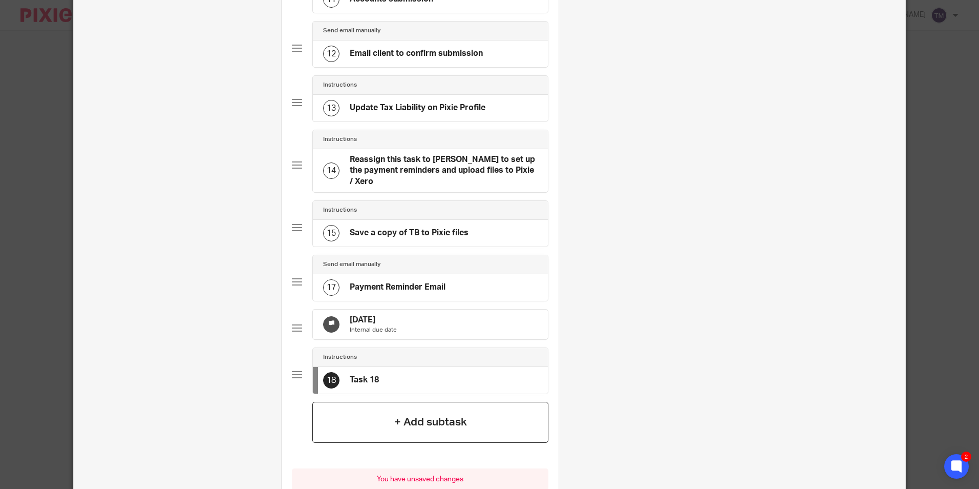
scroll to position [0, 0]
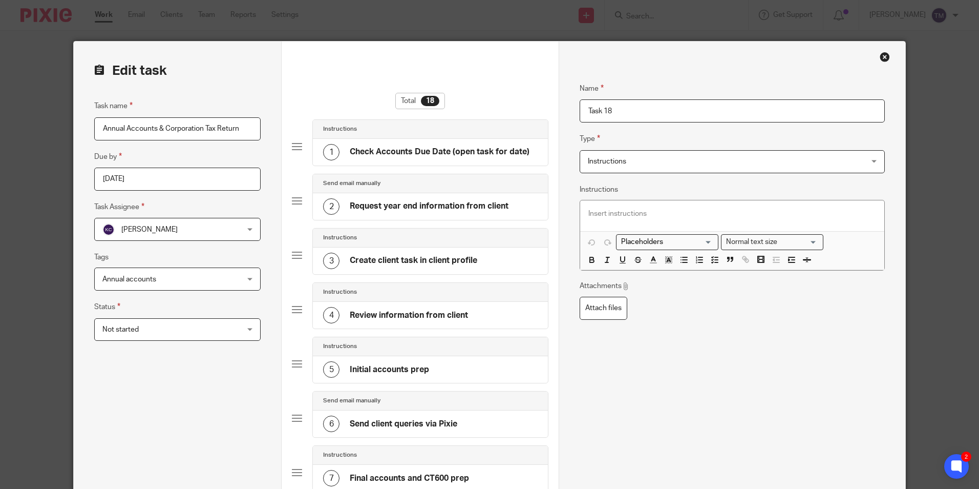
drag, startPoint x: 674, startPoint y: 110, endPoint x: 578, endPoint y: 113, distance: 96.8
click at [580, 113] on input "Task 18" at bounding box center [732, 110] width 305 height 23
type input "Reassign to [PERSON_NAME] for unincorporation"
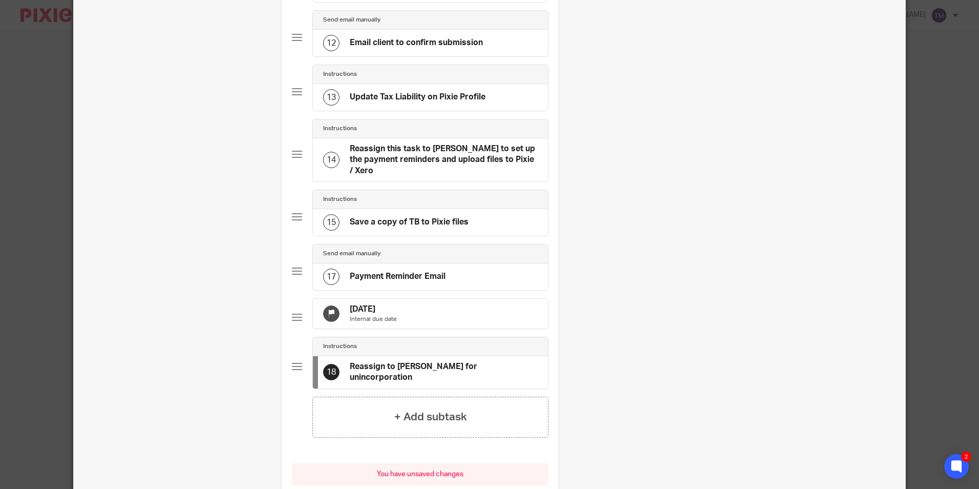
scroll to position [810, 0]
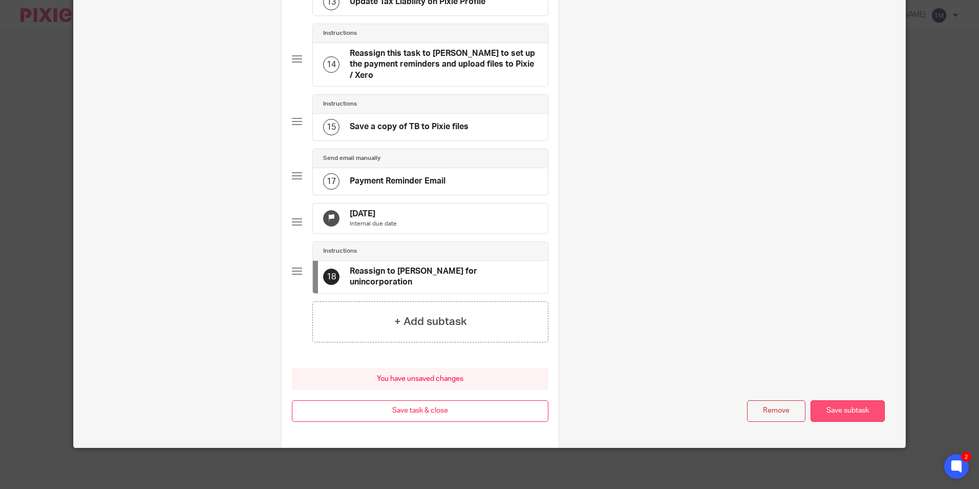
click at [826, 410] on button "Save subtask" at bounding box center [848, 411] width 74 height 22
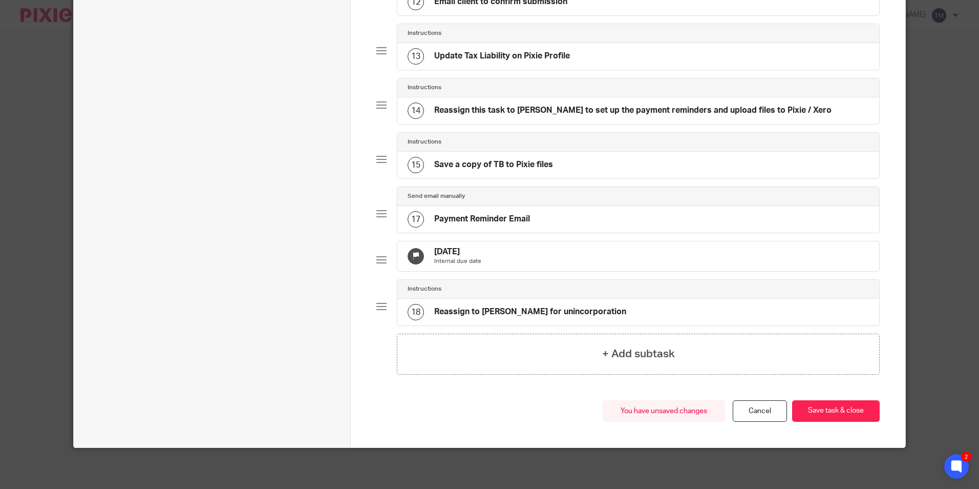
scroll to position [756, 0]
click at [829, 412] on button "Save task & close" at bounding box center [836, 411] width 88 height 22
